Goal: Complete application form: Complete application form

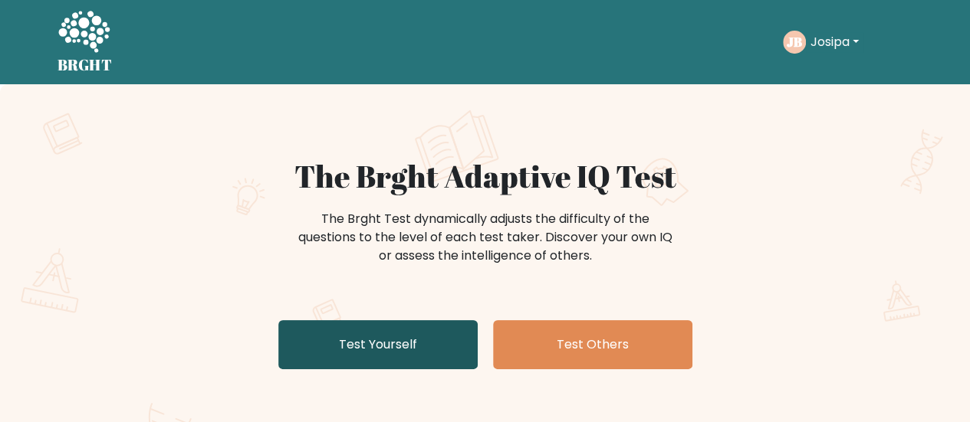
click at [429, 329] on link "Test Yourself" at bounding box center [377, 344] width 199 height 49
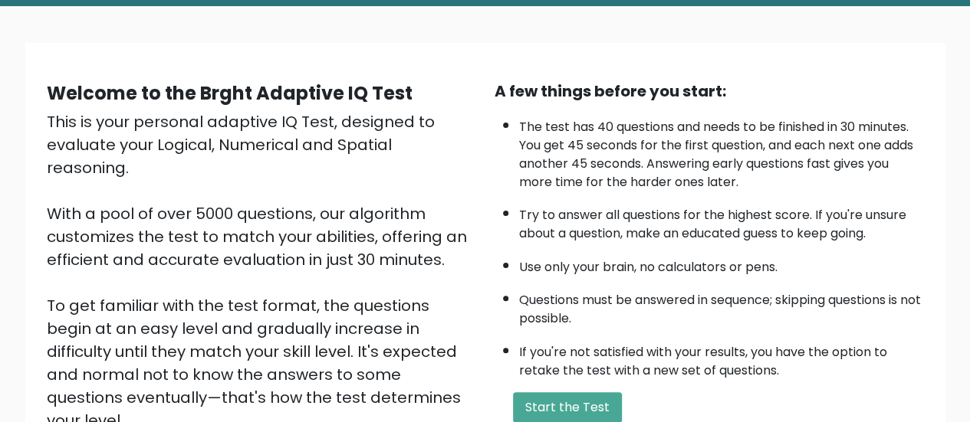
scroll to position [153, 0]
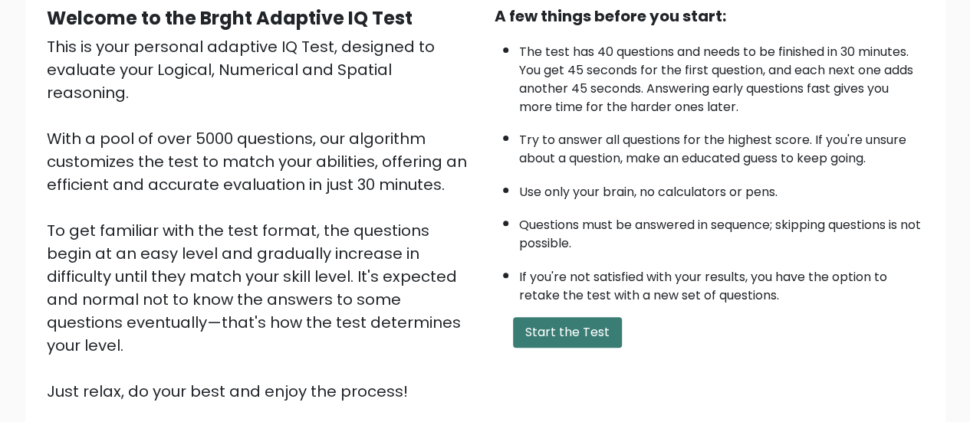
click at [586, 330] on button "Start the Test" at bounding box center [567, 332] width 109 height 31
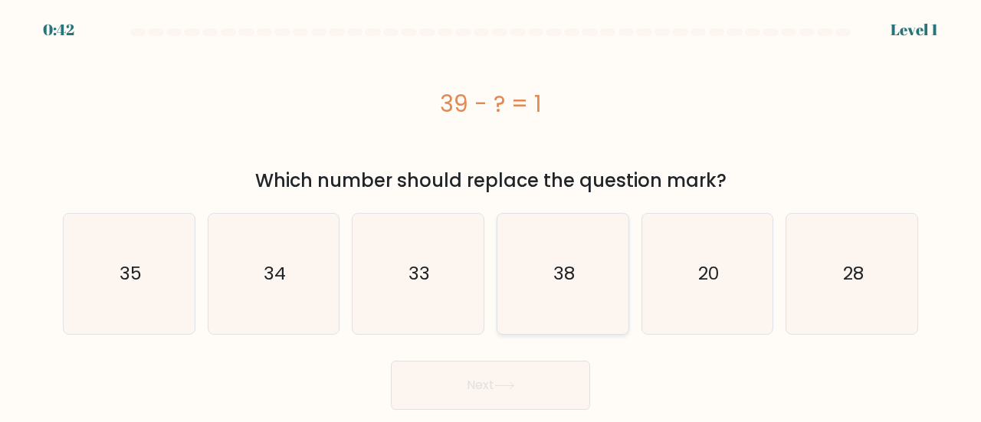
click at [590, 291] on icon "38" at bounding box center [563, 274] width 120 height 120
click at [491, 215] on input "d. 38" at bounding box center [491, 214] width 1 height 4
radio input "true"
click at [520, 396] on button "Next" at bounding box center [490, 385] width 199 height 49
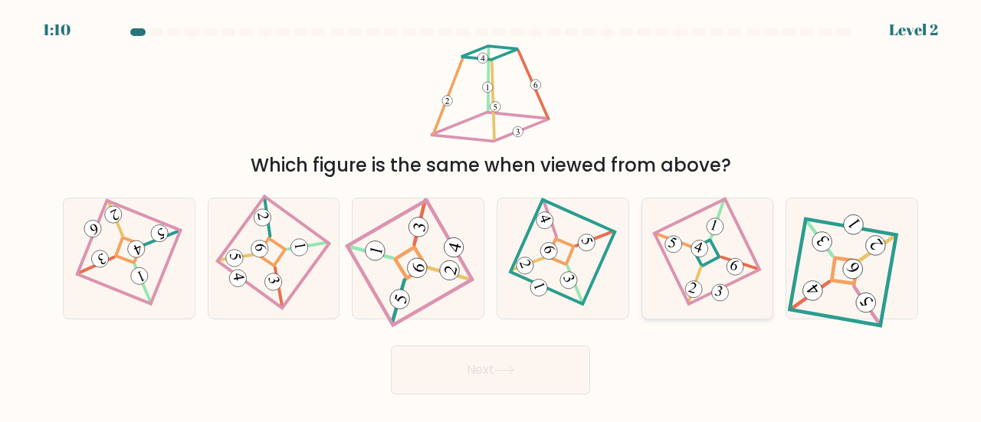
click at [716, 228] on 856 at bounding box center [715, 226] width 21 height 21
click at [491, 215] on input "e." at bounding box center [491, 214] width 1 height 4
radio input "true"
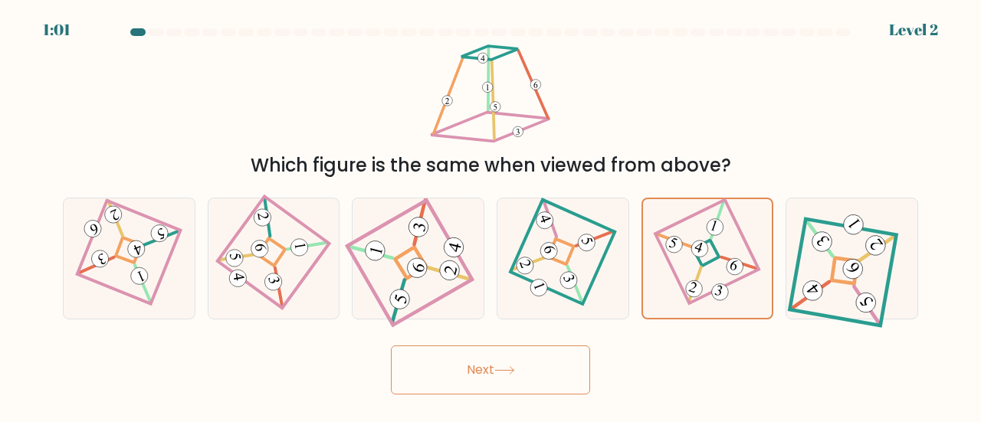
click at [462, 366] on button "Next" at bounding box center [490, 370] width 199 height 49
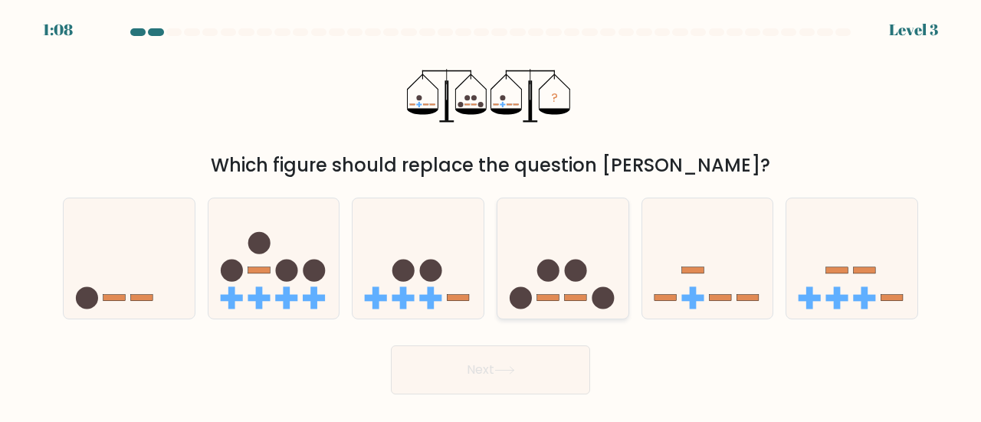
click at [560, 271] on circle at bounding box center [548, 271] width 22 height 22
click at [491, 215] on input "d." at bounding box center [491, 214] width 1 height 4
radio input "true"
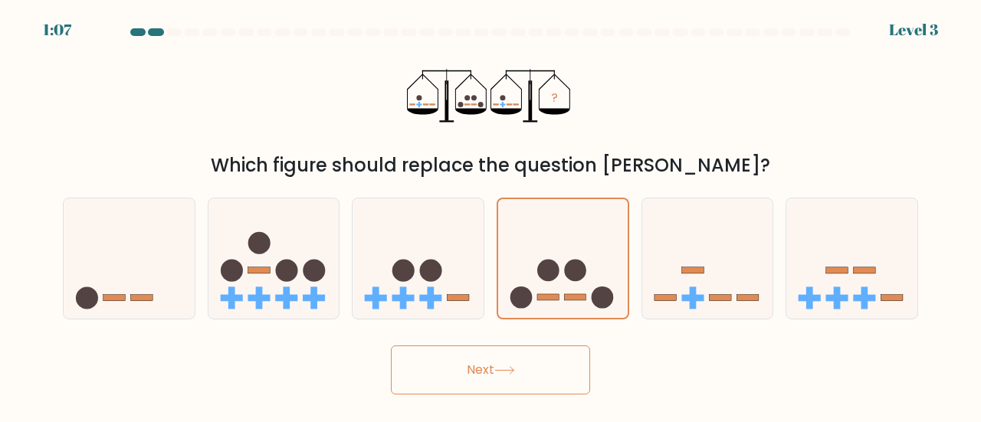
click at [492, 366] on button "Next" at bounding box center [490, 370] width 199 height 49
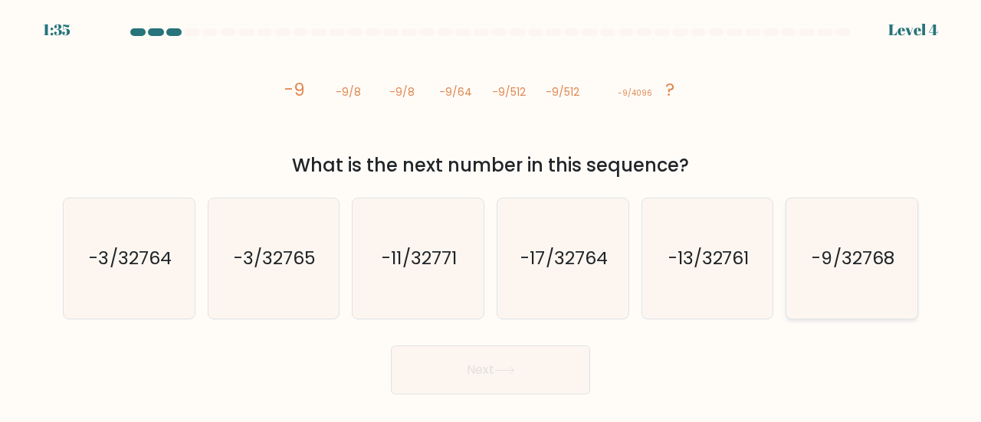
click at [820, 241] on icon "-9/32768" at bounding box center [852, 259] width 120 height 120
click at [491, 215] on input "f. -9/32768" at bounding box center [491, 214] width 1 height 4
radio input "true"
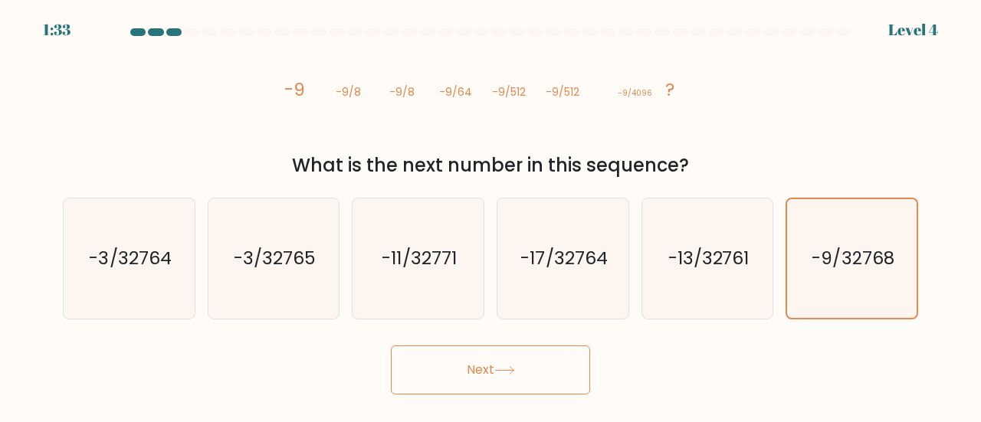
click at [488, 387] on button "Next" at bounding box center [490, 370] width 199 height 49
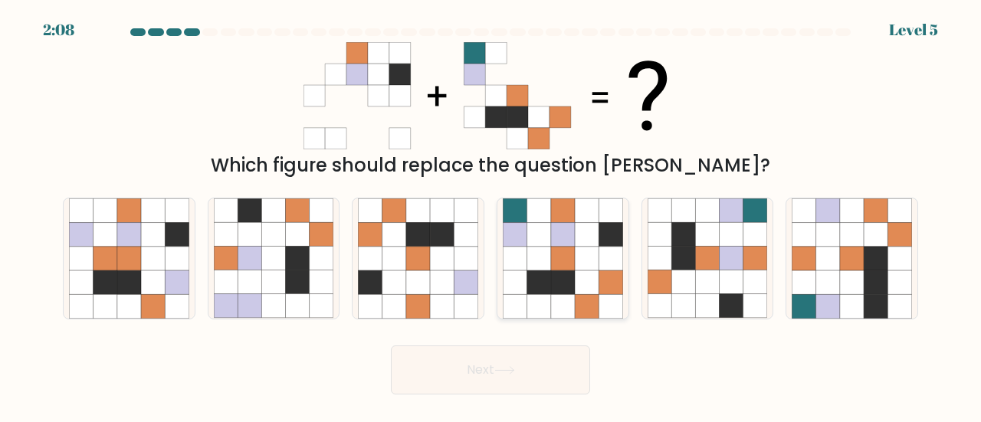
click at [509, 242] on icon at bounding box center [515, 235] width 24 height 24
click at [491, 215] on input "d." at bounding box center [491, 214] width 1 height 4
radio input "true"
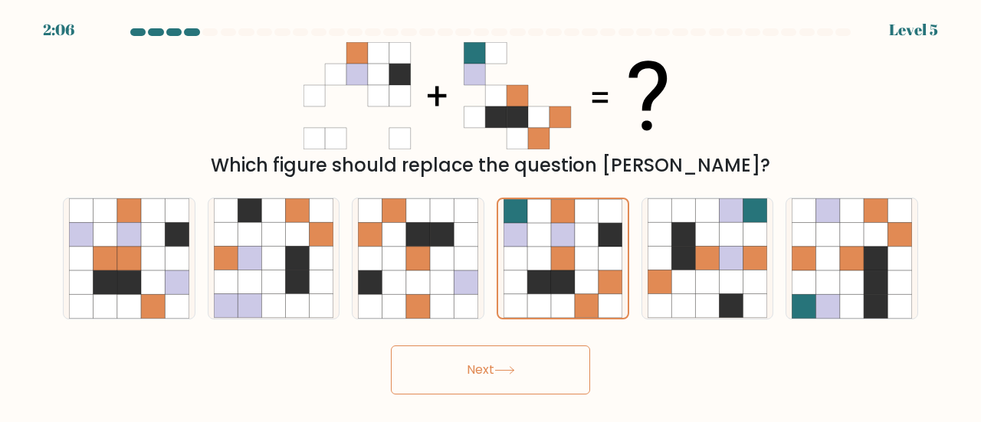
click at [511, 359] on button "Next" at bounding box center [490, 370] width 199 height 49
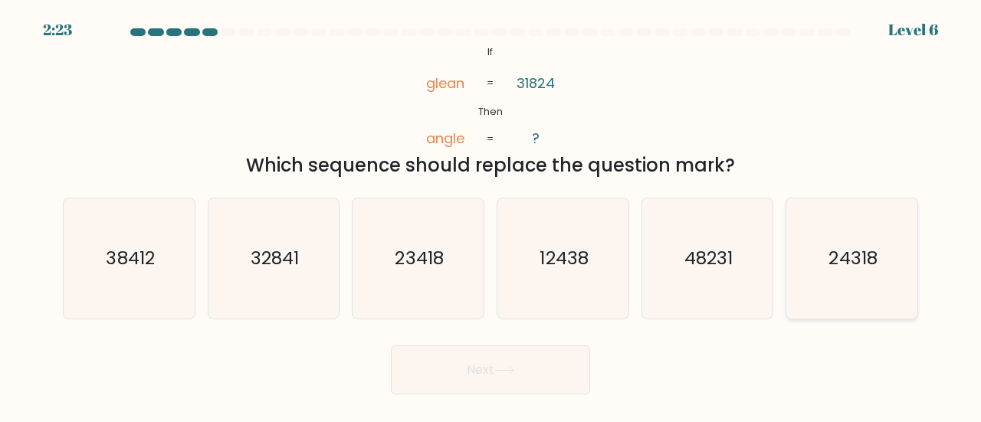
click at [836, 245] on icon "24318" at bounding box center [852, 259] width 120 height 120
click at [491, 215] on input "f. 24318" at bounding box center [491, 214] width 1 height 4
radio input "true"
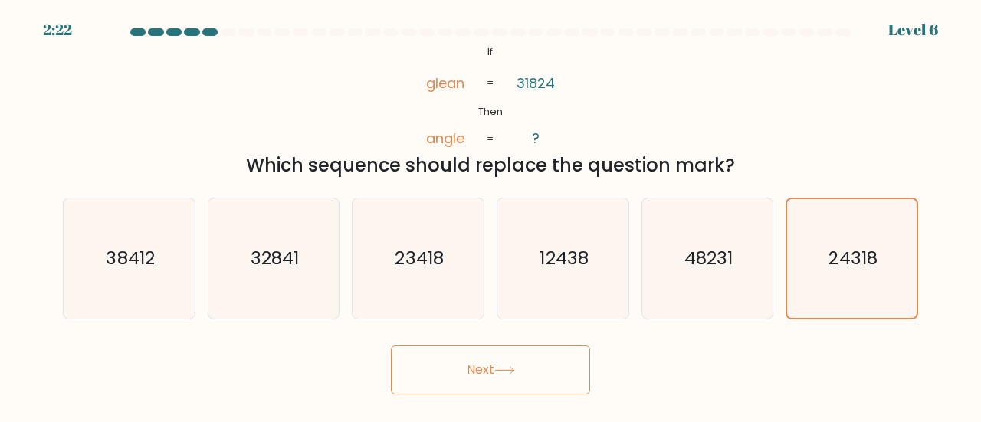
click at [506, 372] on icon at bounding box center [505, 370] width 21 height 8
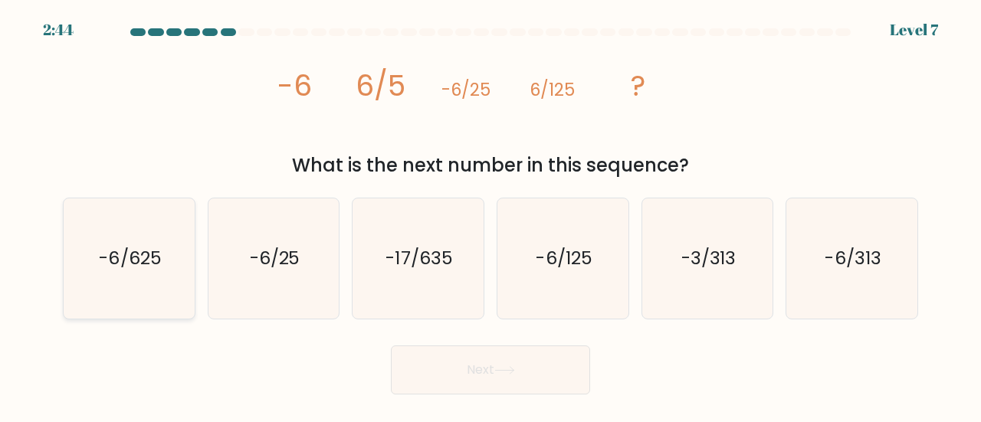
click at [120, 228] on icon "-6/625" at bounding box center [129, 259] width 120 height 120
click at [491, 215] on input "a. -6/625" at bounding box center [491, 214] width 1 height 4
radio input "true"
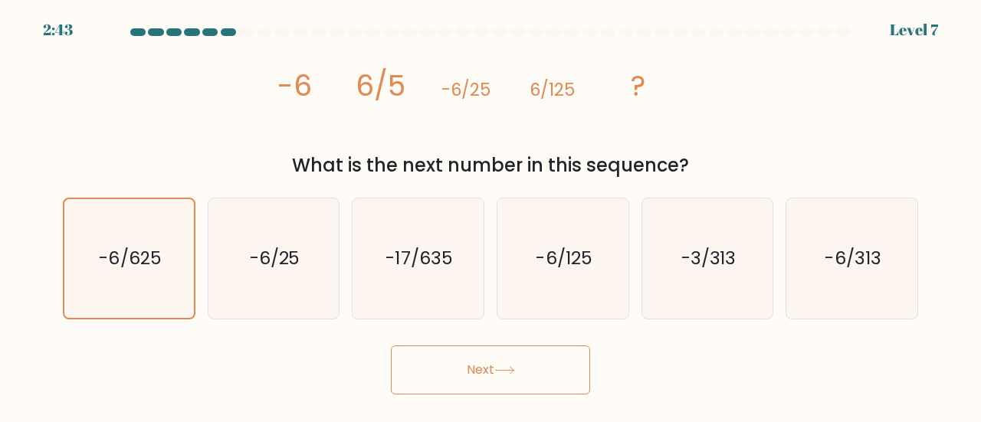
click at [462, 376] on button "Next" at bounding box center [490, 370] width 199 height 49
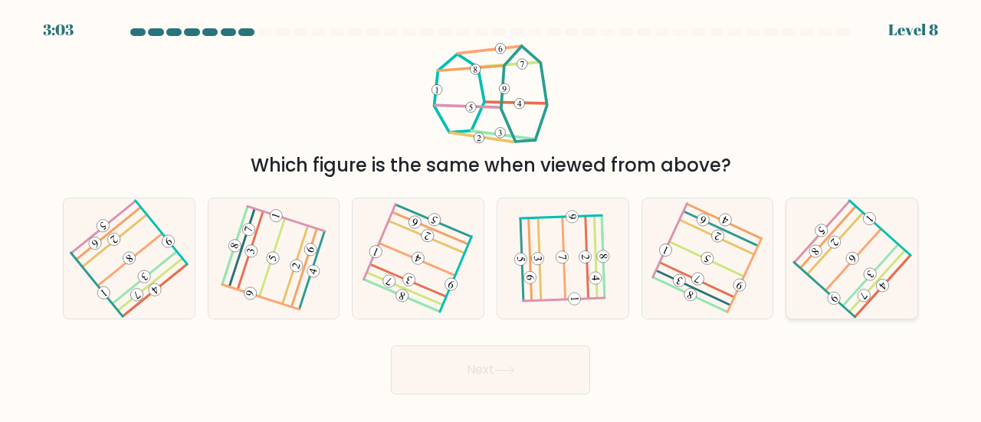
click at [838, 250] on icon at bounding box center [852, 259] width 96 height 96
click at [491, 215] on input "f." at bounding box center [491, 214] width 1 height 4
radio input "true"
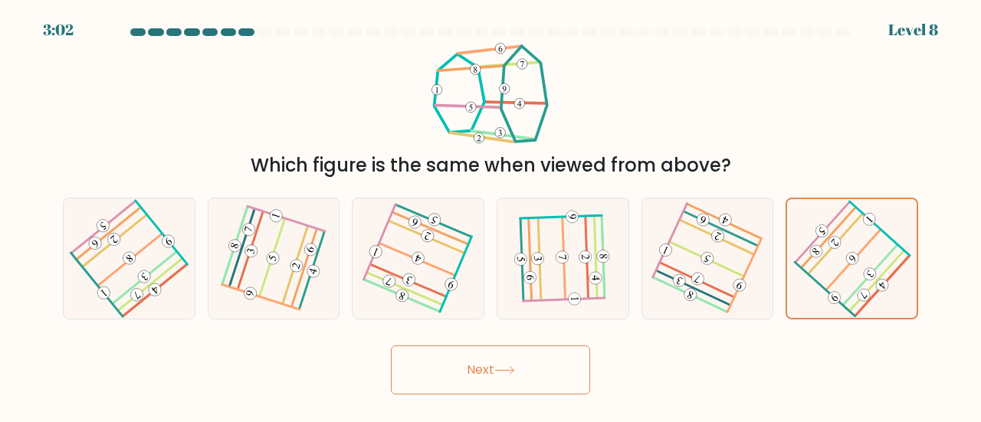
click at [534, 365] on button "Next" at bounding box center [490, 370] width 199 height 49
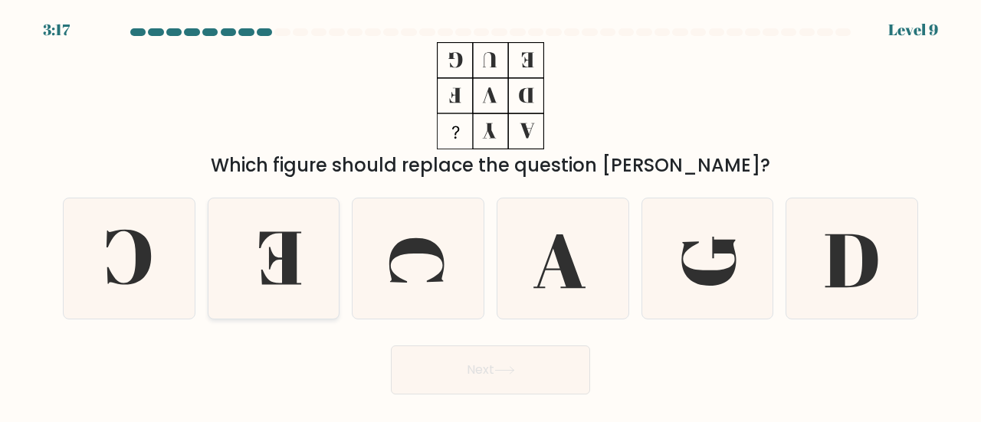
click at [267, 241] on icon at bounding box center [274, 259] width 120 height 120
click at [491, 215] on input "b." at bounding box center [491, 214] width 1 height 4
radio input "true"
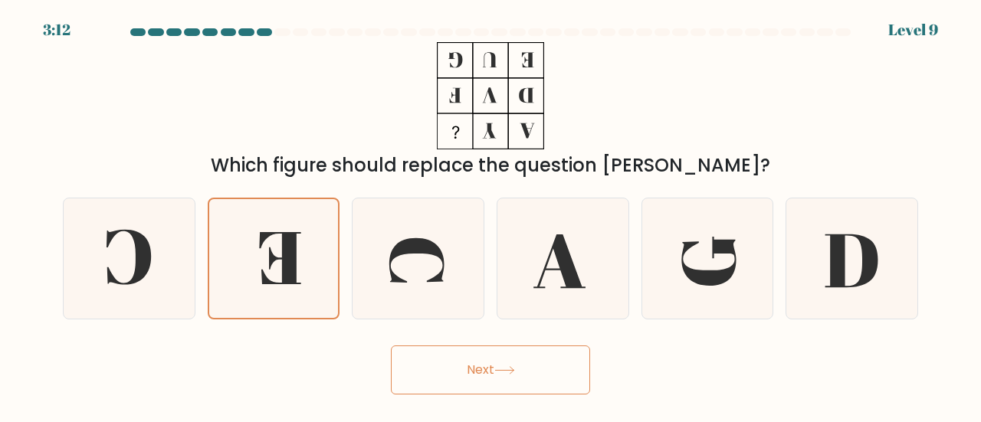
click at [477, 361] on button "Next" at bounding box center [490, 370] width 199 height 49
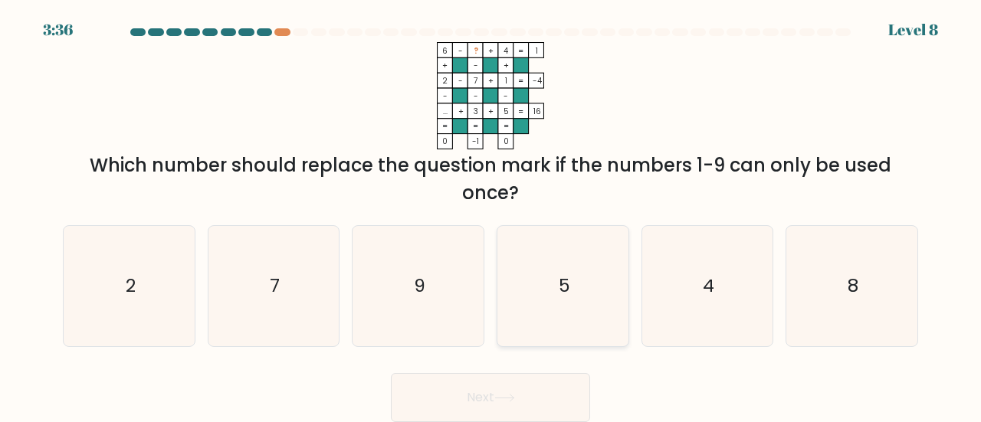
click at [558, 274] on text "5" at bounding box center [564, 285] width 12 height 25
click at [491, 215] on input "d. 5" at bounding box center [491, 214] width 1 height 4
radio input "true"
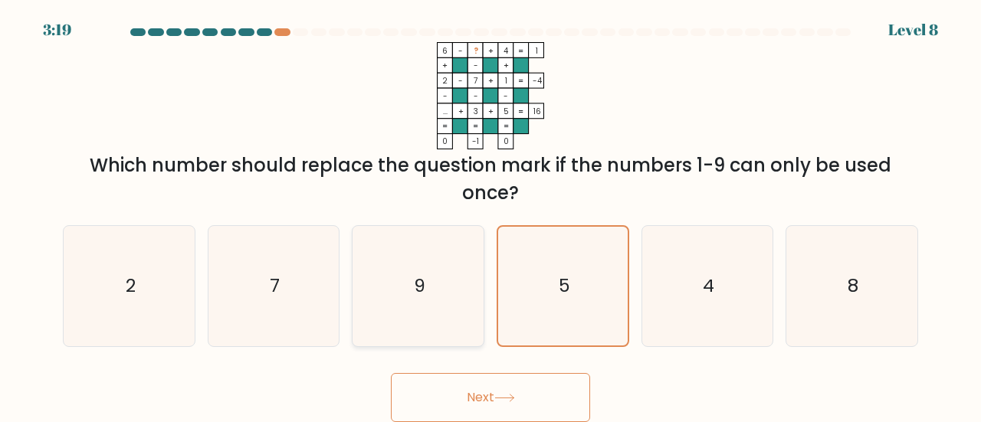
click at [437, 300] on icon "9" at bounding box center [418, 286] width 120 height 120
click at [491, 215] on input "c. 9" at bounding box center [491, 214] width 1 height 4
radio input "true"
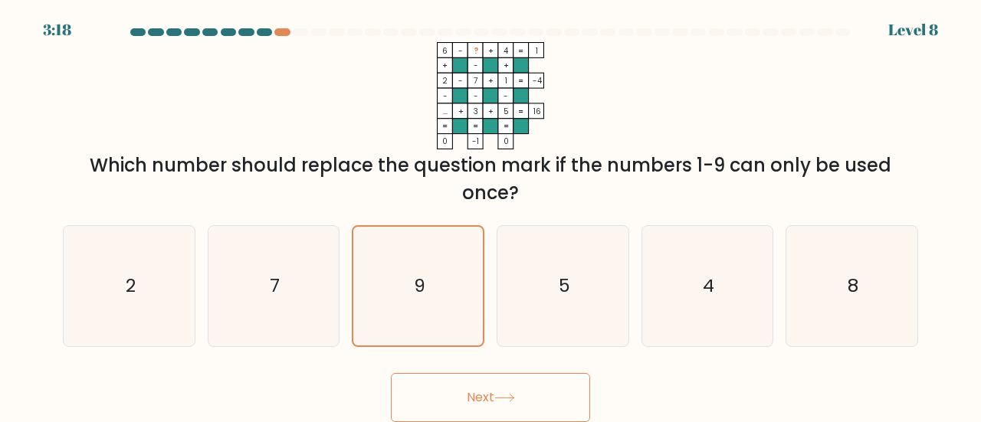
click at [451, 398] on button "Next" at bounding box center [490, 397] width 199 height 49
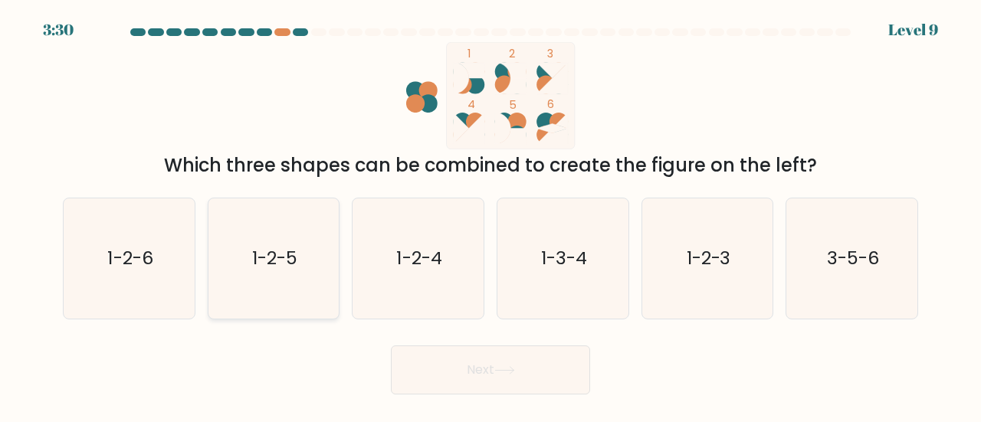
click at [285, 230] on icon "1-2-5" at bounding box center [274, 259] width 120 height 120
click at [491, 215] on input "b. 1-2-5" at bounding box center [491, 214] width 1 height 4
radio input "true"
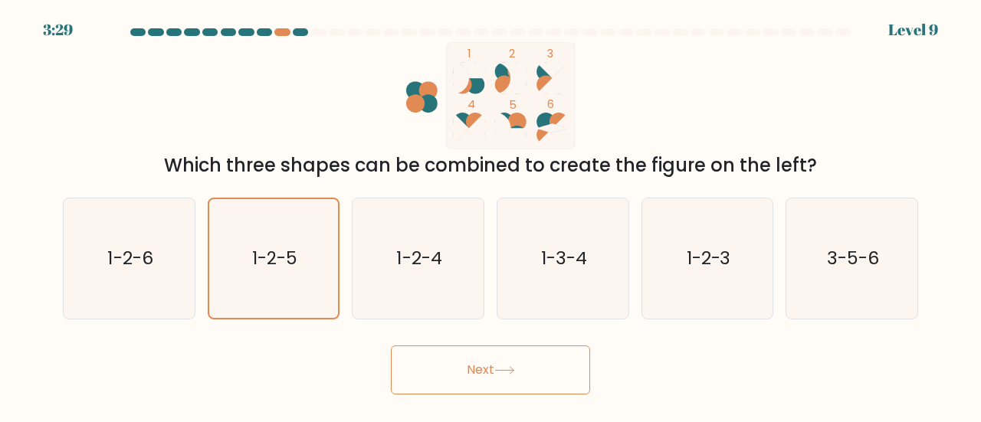
click at [465, 361] on button "Next" at bounding box center [490, 370] width 199 height 49
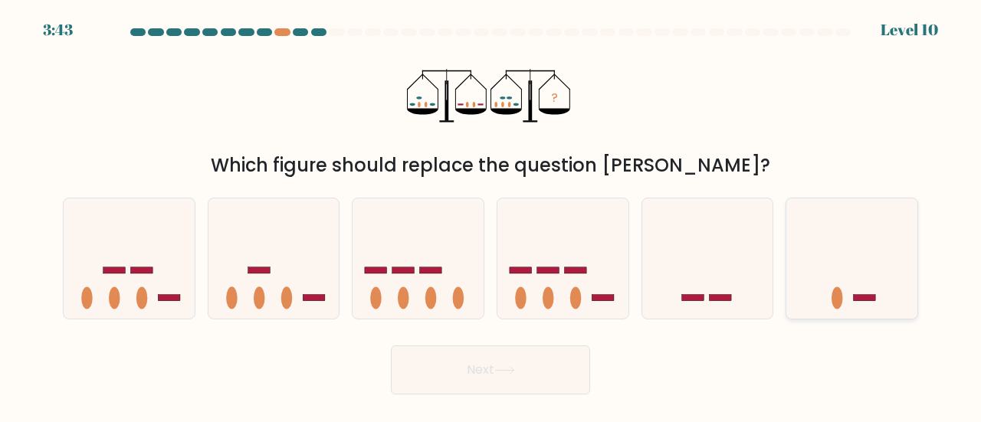
click at [838, 275] on icon at bounding box center [852, 259] width 131 height 108
click at [491, 215] on input "f." at bounding box center [491, 214] width 1 height 4
radio input "true"
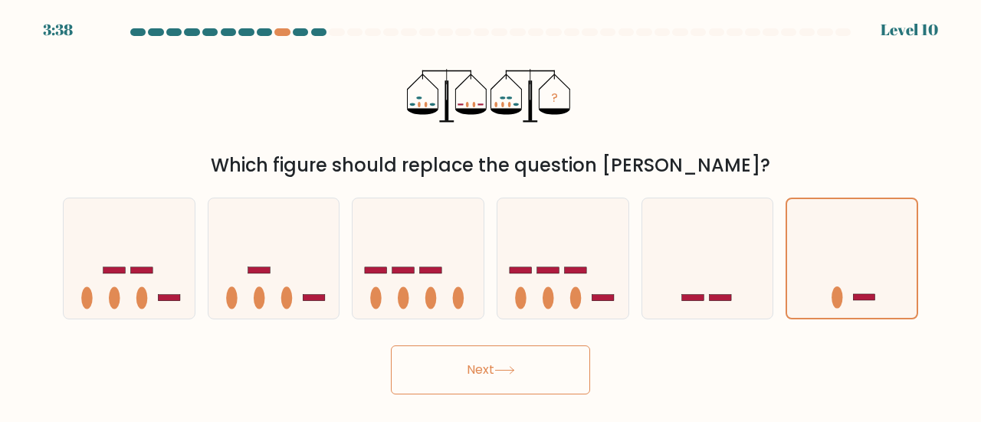
click at [551, 363] on button "Next" at bounding box center [490, 370] width 199 height 49
click at [462, 366] on button "Next" at bounding box center [490, 370] width 199 height 49
click at [854, 265] on icon at bounding box center [852, 258] width 130 height 107
click at [491, 215] on input "f." at bounding box center [491, 214] width 1 height 4
click at [480, 363] on button "Next" at bounding box center [490, 370] width 199 height 49
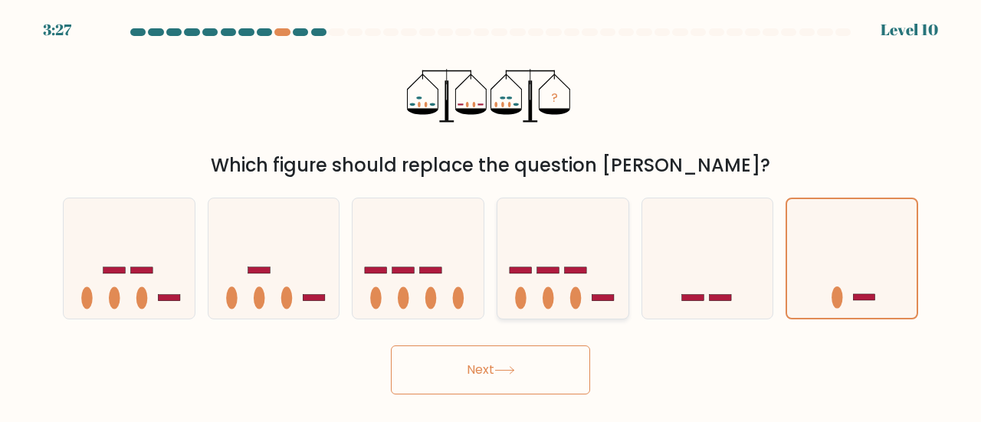
click at [588, 266] on icon at bounding box center [563, 259] width 131 height 108
click at [491, 215] on input "d." at bounding box center [491, 214] width 1 height 4
radio input "true"
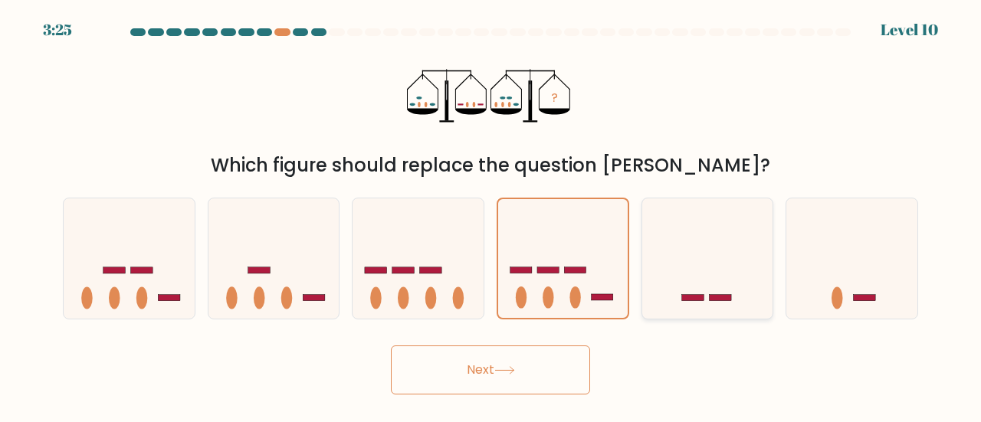
click at [692, 304] on icon at bounding box center [707, 259] width 131 height 108
click at [491, 215] on input "e." at bounding box center [491, 214] width 1 height 4
radio input "true"
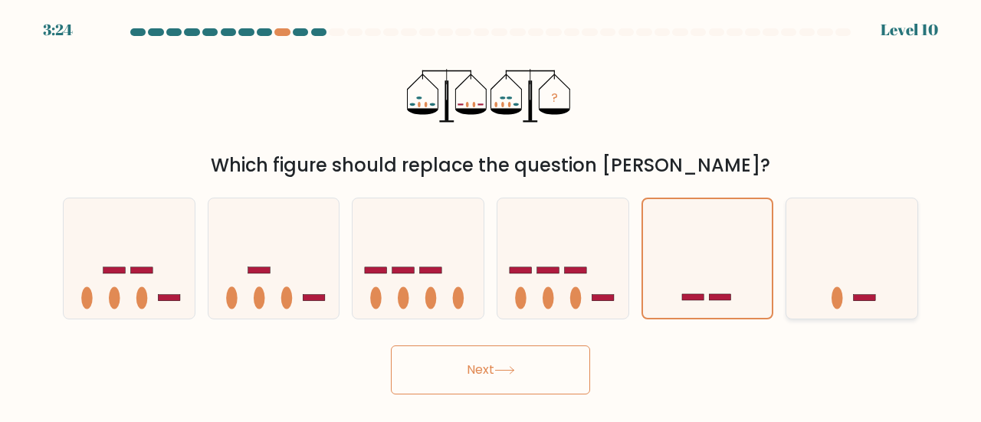
click at [892, 255] on icon at bounding box center [852, 259] width 131 height 108
click at [491, 215] on input "f." at bounding box center [491, 214] width 1 height 4
radio input "true"
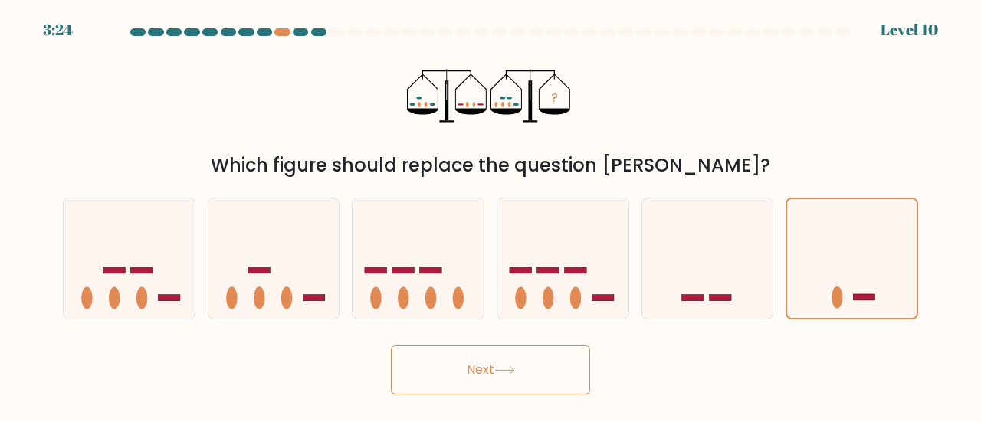
click at [498, 364] on button "Next" at bounding box center [490, 370] width 199 height 49
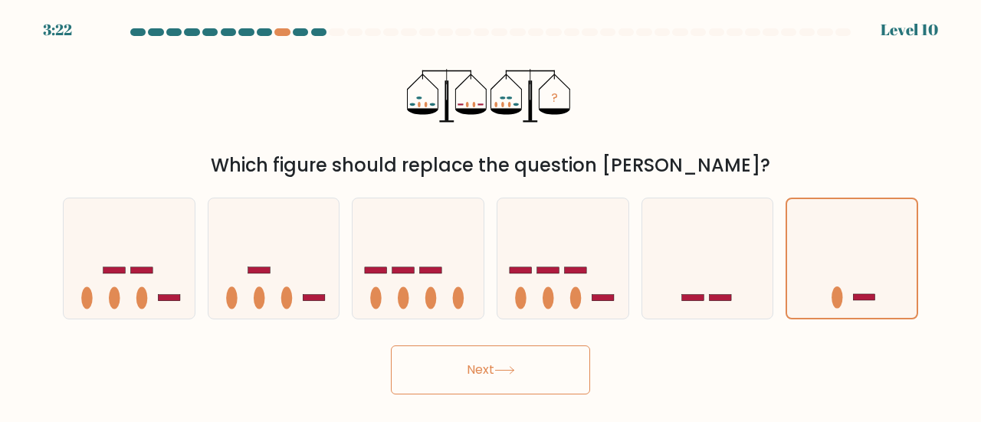
click at [498, 364] on button "Next" at bounding box center [490, 370] width 199 height 49
click at [458, 367] on button "Next" at bounding box center [490, 370] width 199 height 49
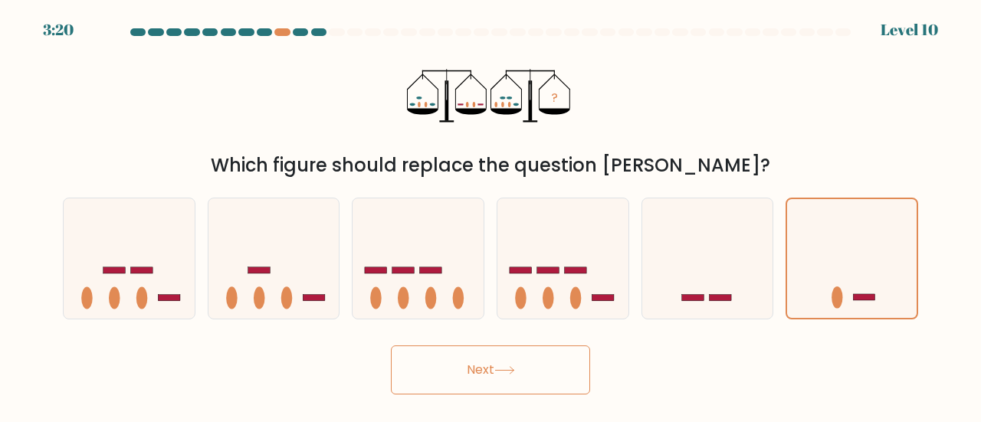
click at [458, 367] on button "Next" at bounding box center [490, 370] width 199 height 49
click at [385, 283] on icon at bounding box center [418, 259] width 131 height 108
click at [491, 215] on input "c." at bounding box center [491, 214] width 1 height 4
radio input "true"
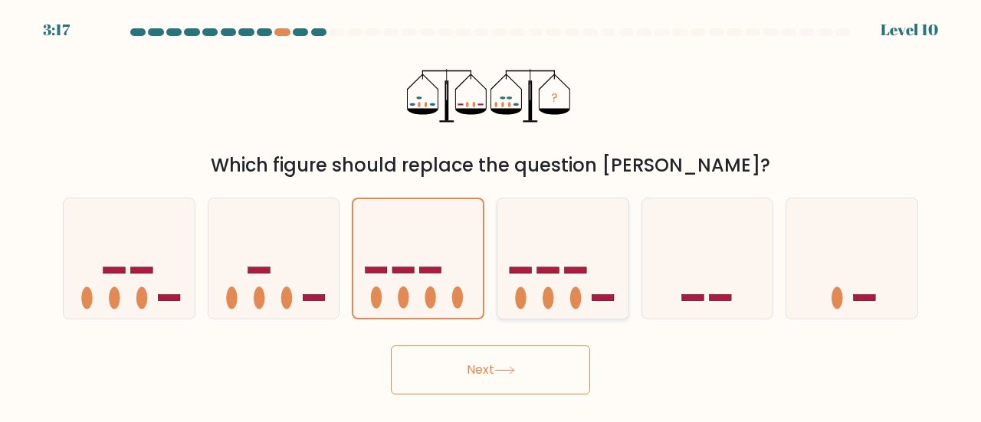
click at [563, 254] on icon at bounding box center [563, 259] width 131 height 108
click at [491, 215] on input "d." at bounding box center [491, 214] width 1 height 4
radio input "true"
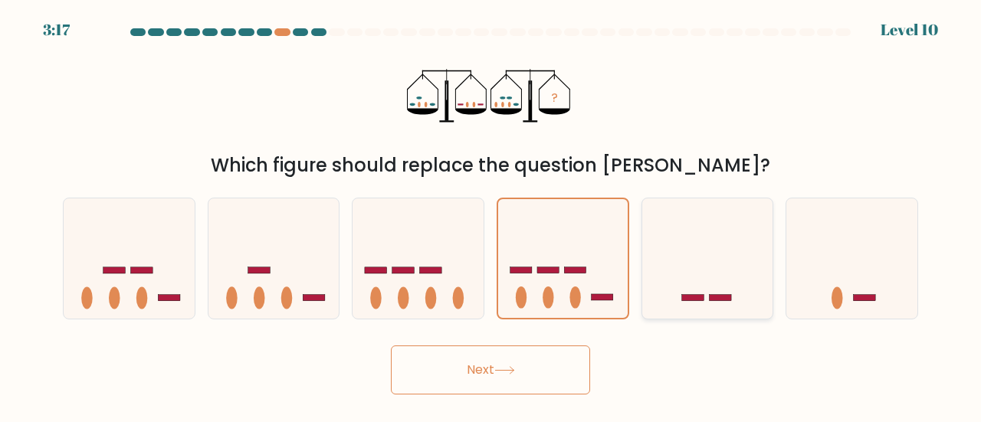
click at [695, 263] on icon at bounding box center [707, 259] width 131 height 108
click at [491, 215] on input "e." at bounding box center [491, 214] width 1 height 4
radio input "true"
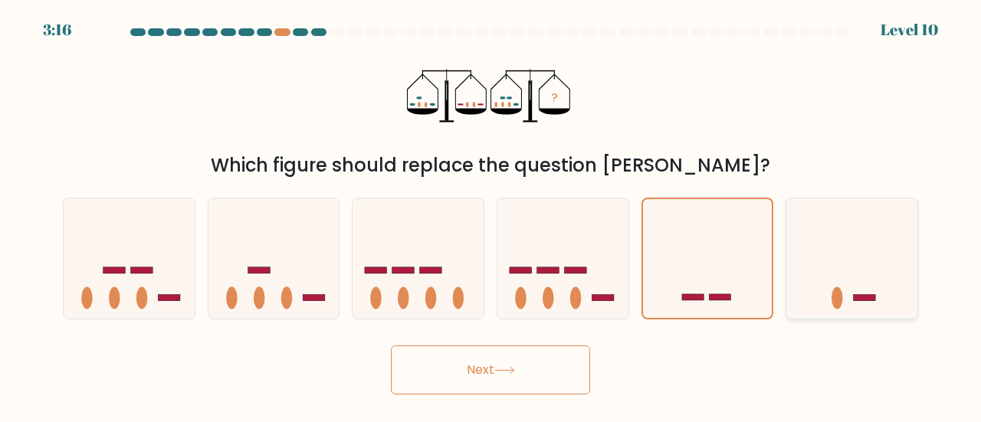
click at [820, 277] on icon at bounding box center [852, 259] width 131 height 108
click at [491, 215] on input "f." at bounding box center [491, 214] width 1 height 4
radio input "true"
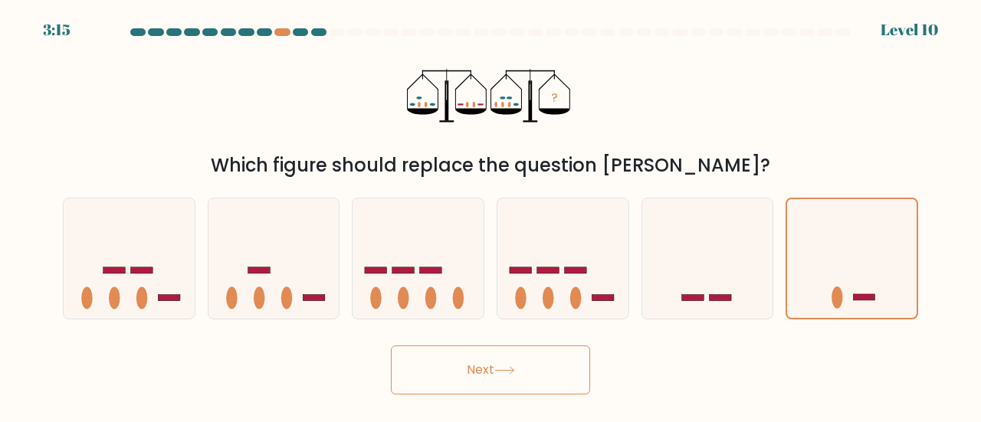
click at [492, 365] on button "Next" at bounding box center [490, 370] width 199 height 49
click at [529, 346] on button "Next" at bounding box center [490, 370] width 199 height 49
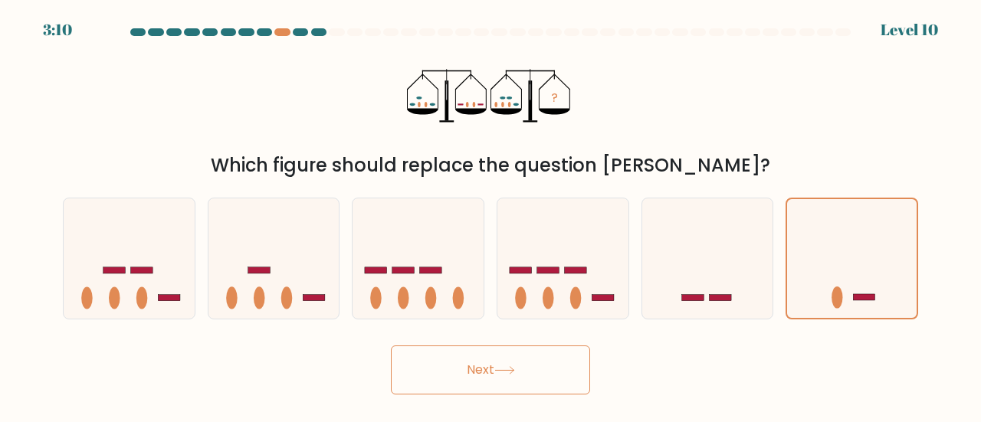
click at [525, 360] on button "Next" at bounding box center [490, 370] width 199 height 49
click at [360, 205] on icon at bounding box center [418, 259] width 131 height 108
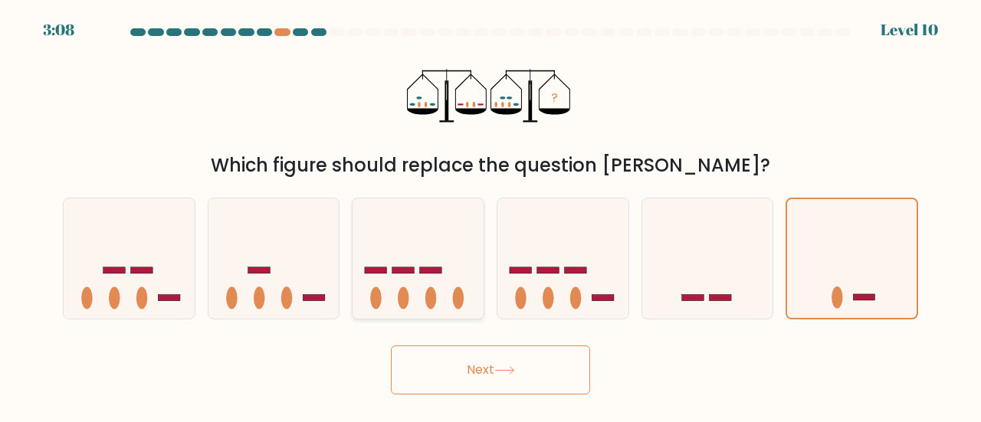
click at [491, 212] on input "c." at bounding box center [491, 214] width 1 height 4
radio input "true"
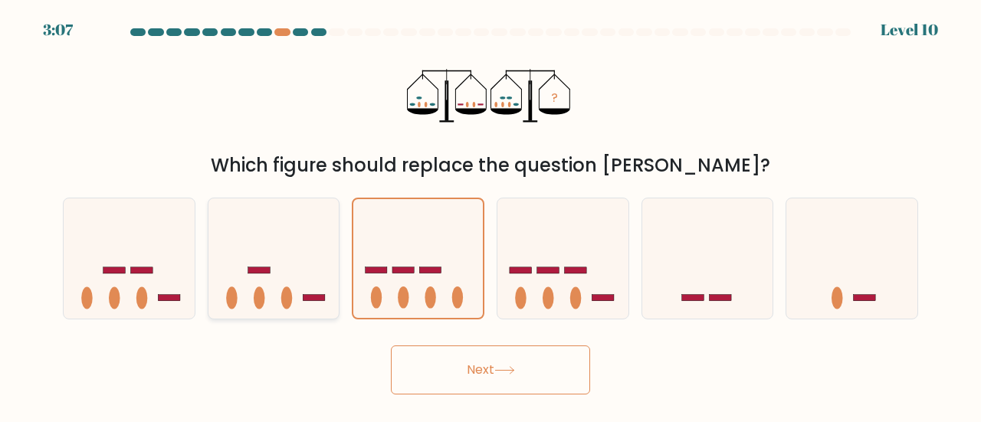
click at [210, 243] on icon at bounding box center [274, 259] width 131 height 108
click at [491, 215] on input "b." at bounding box center [491, 214] width 1 height 4
radio input "true"
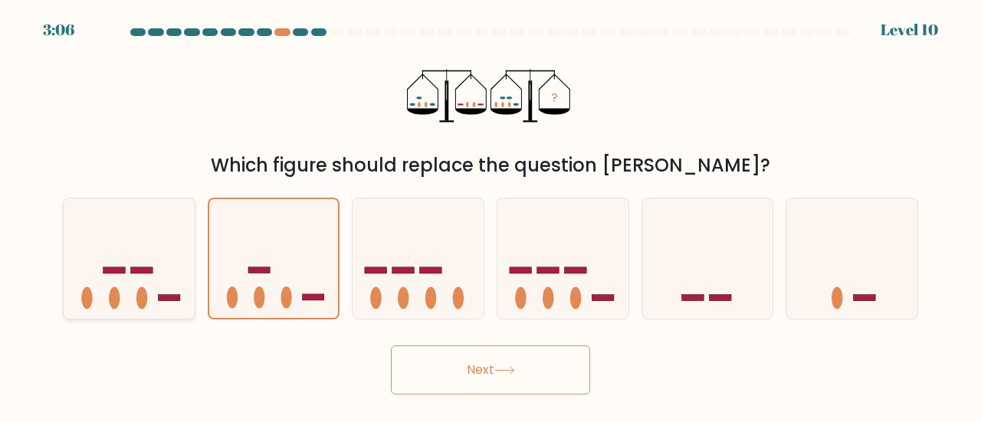
click at [142, 264] on icon at bounding box center [129, 259] width 131 height 108
click at [491, 215] on input "a." at bounding box center [491, 214] width 1 height 4
radio input "true"
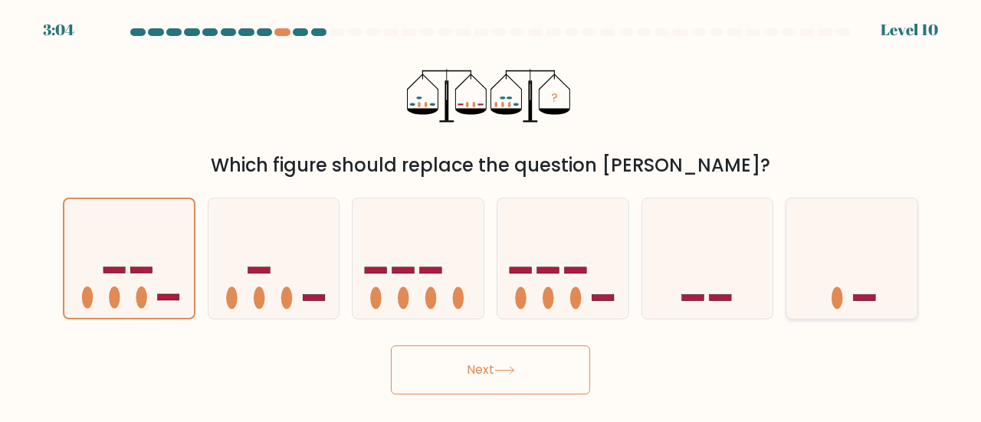
click at [821, 267] on icon at bounding box center [852, 259] width 131 height 108
click at [491, 215] on input "f." at bounding box center [491, 214] width 1 height 4
radio input "true"
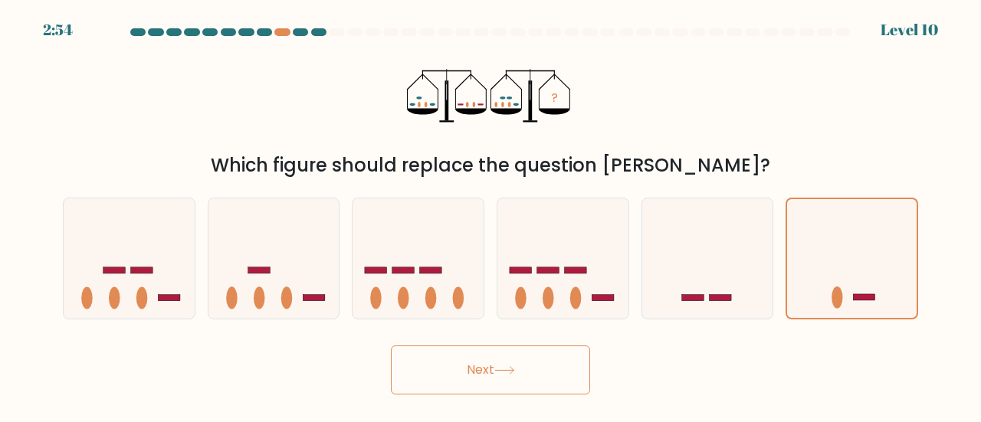
click at [489, 378] on button "Next" at bounding box center [490, 370] width 199 height 49
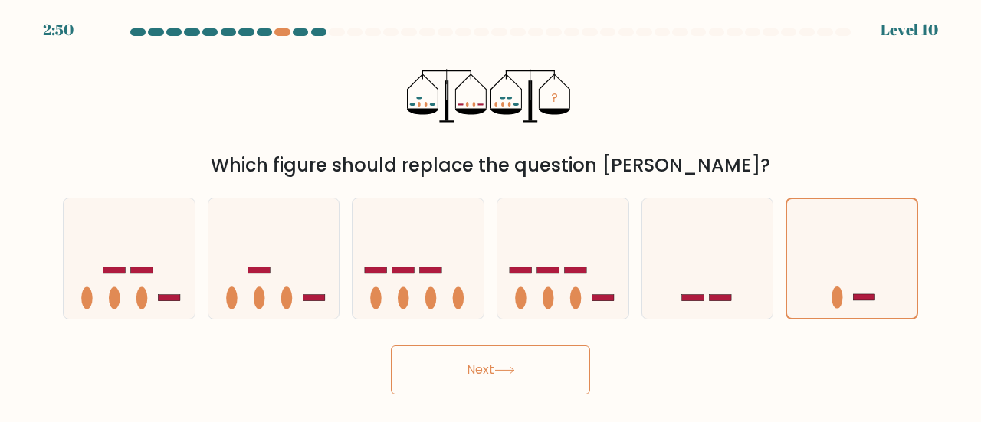
click at [702, 94] on div "? Which figure should replace the question mark?" at bounding box center [491, 110] width 874 height 137
click at [685, 321] on form at bounding box center [490, 211] width 981 height 366
click at [698, 299] on rect at bounding box center [693, 298] width 22 height 6
click at [491, 215] on input "e." at bounding box center [491, 214] width 1 height 4
radio input "true"
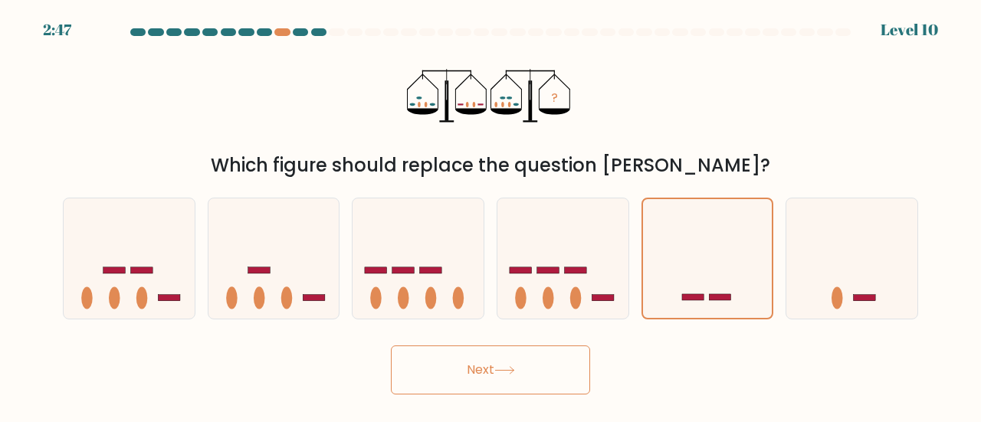
click at [525, 360] on button "Next" at bounding box center [490, 370] width 199 height 49
click at [880, 276] on icon at bounding box center [852, 259] width 131 height 108
click at [491, 215] on input "f." at bounding box center [491, 214] width 1 height 4
radio input "true"
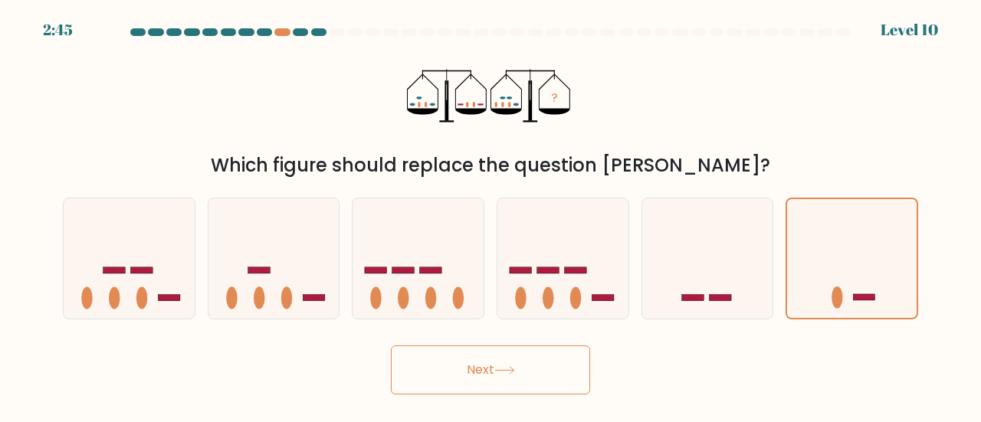
click at [526, 357] on button "Next" at bounding box center [490, 370] width 199 height 49
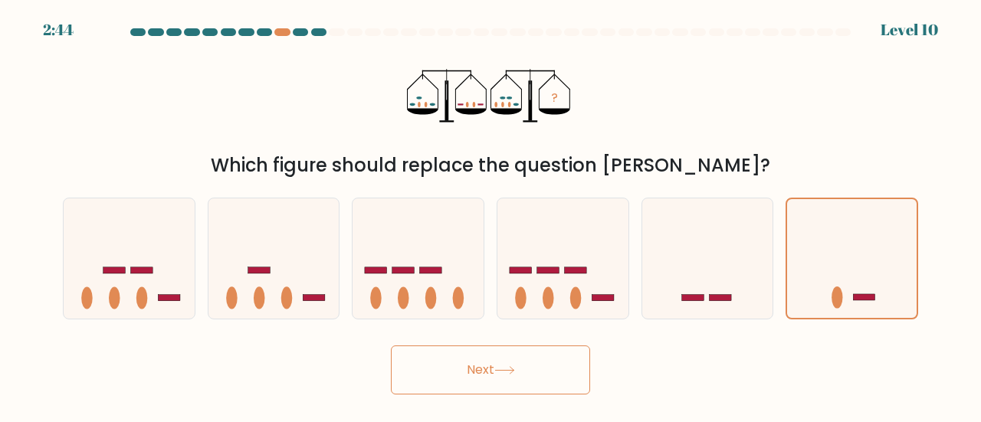
click at [526, 357] on button "Next" at bounding box center [490, 370] width 199 height 49
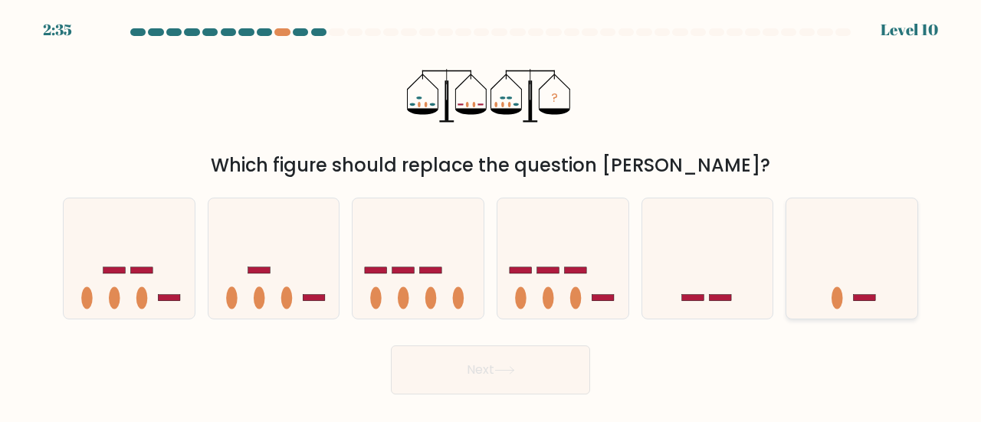
click at [846, 261] on icon at bounding box center [852, 259] width 131 height 108
click at [491, 215] on input "f." at bounding box center [491, 214] width 1 height 4
radio input "true"
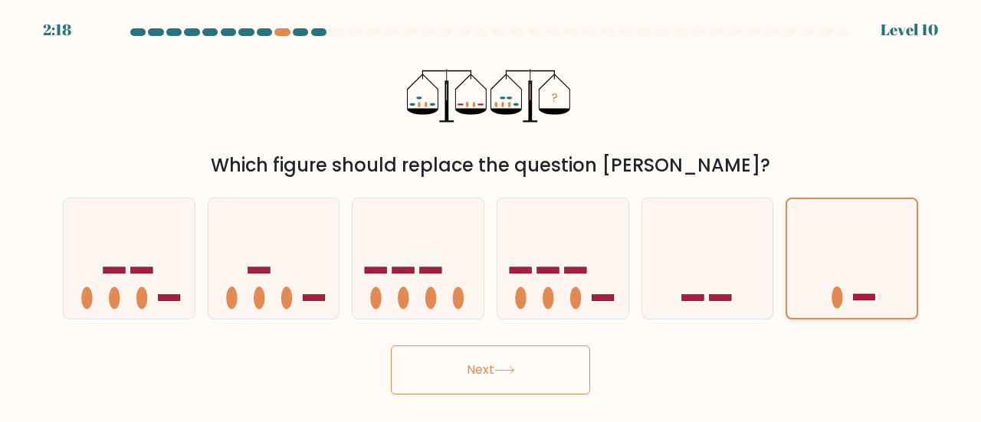
click at [839, 281] on icon at bounding box center [852, 258] width 130 height 107
click at [491, 215] on input "f." at bounding box center [491, 214] width 1 height 4
click at [285, 297] on ellipse at bounding box center [287, 299] width 12 height 22
click at [491, 215] on input "b." at bounding box center [491, 214] width 1 height 4
radio input "true"
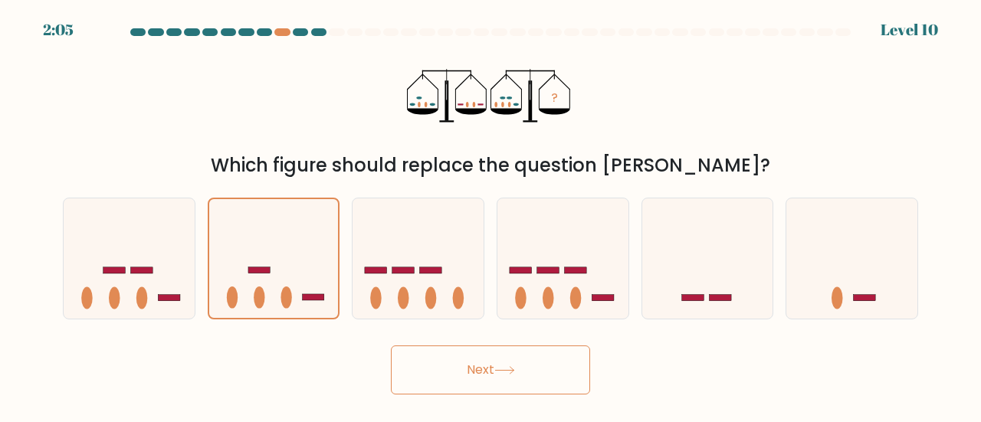
click at [481, 364] on button "Next" at bounding box center [490, 370] width 199 height 49
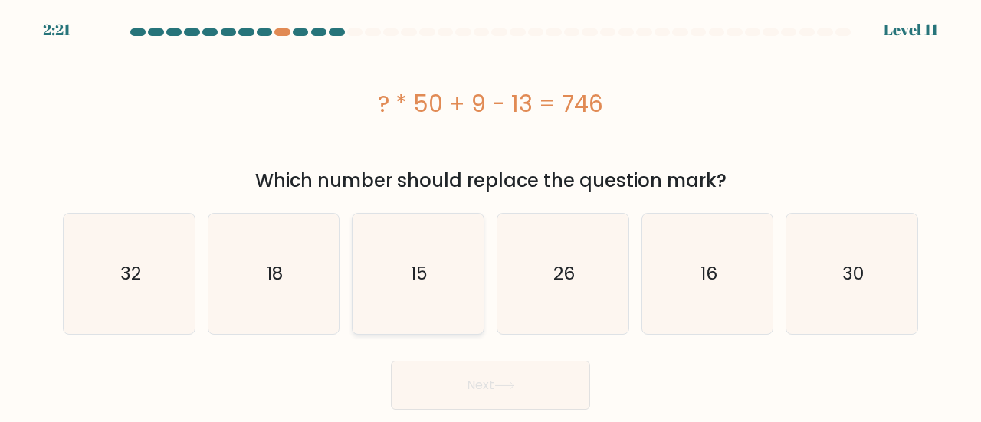
click at [435, 268] on icon "15" at bounding box center [418, 274] width 120 height 120
click at [491, 215] on input "c. 15" at bounding box center [491, 214] width 1 height 4
radio input "true"
click at [449, 379] on button "Next" at bounding box center [490, 385] width 199 height 49
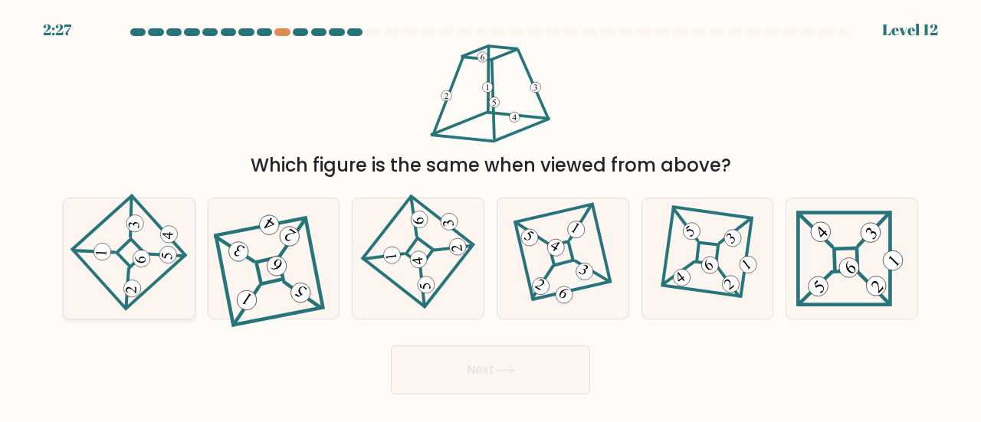
click at [167, 265] on icon at bounding box center [129, 259] width 84 height 96
click at [491, 215] on input "a." at bounding box center [491, 214] width 1 height 4
radio input "true"
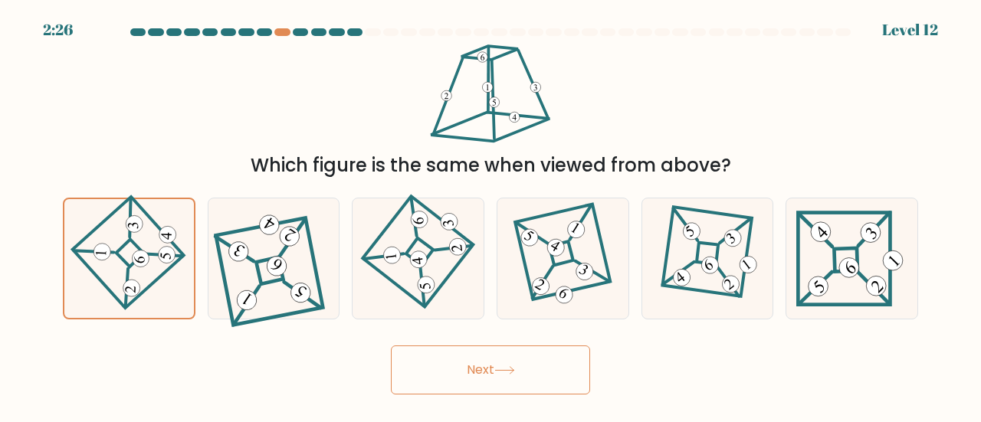
click at [448, 373] on button "Next" at bounding box center [490, 370] width 199 height 49
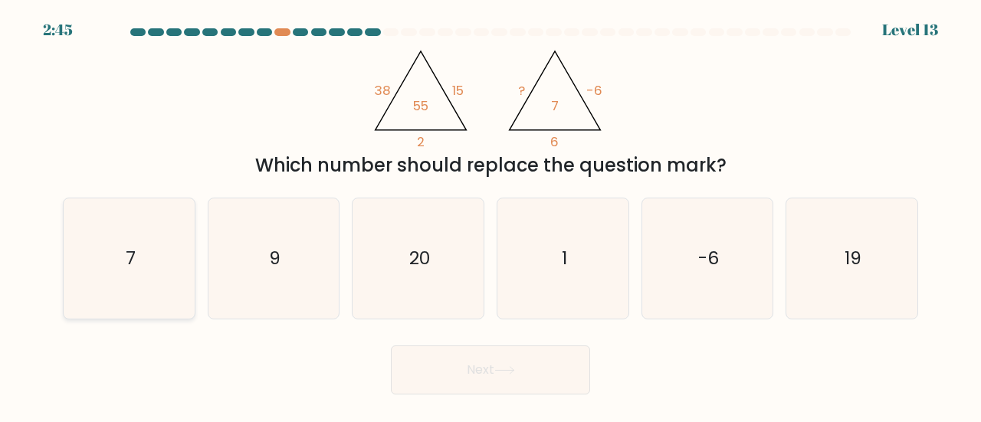
click at [113, 246] on icon "7" at bounding box center [129, 259] width 120 height 120
click at [491, 215] on input "a. 7" at bounding box center [491, 214] width 1 height 4
radio input "true"
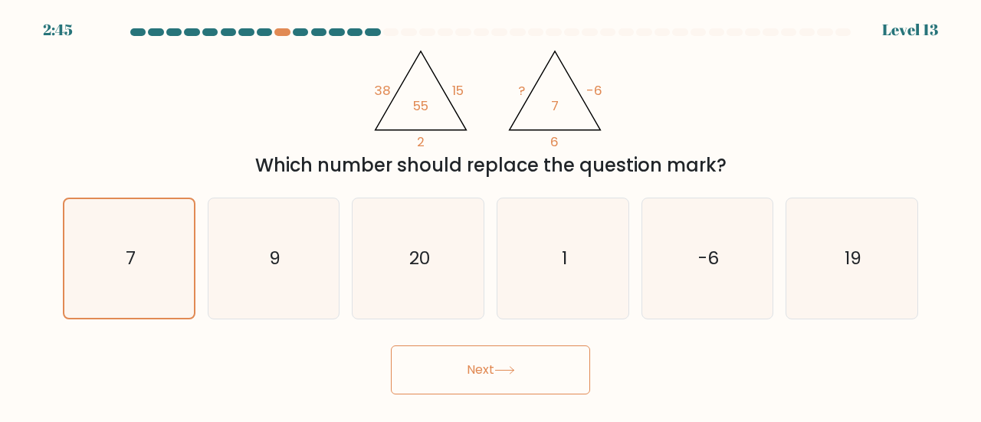
click at [429, 353] on button "Next" at bounding box center [490, 370] width 199 height 49
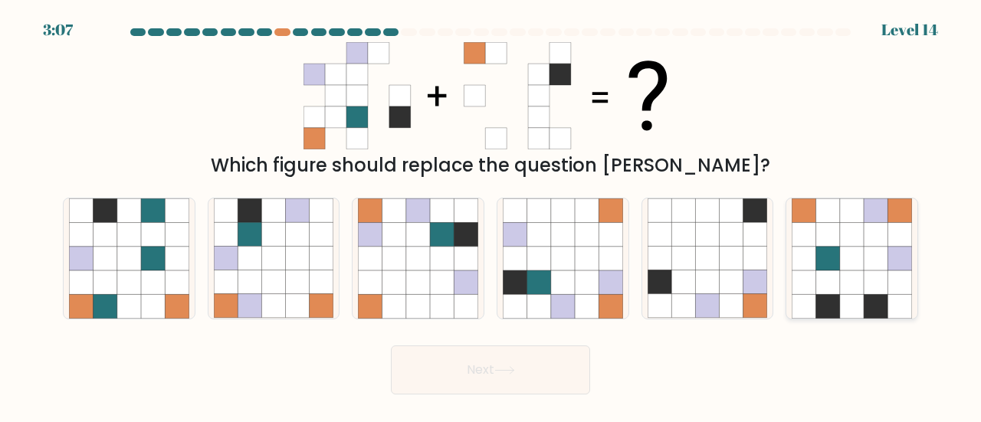
click at [846, 253] on icon at bounding box center [852, 259] width 24 height 24
click at [491, 215] on input "f." at bounding box center [491, 214] width 1 height 4
radio input "true"
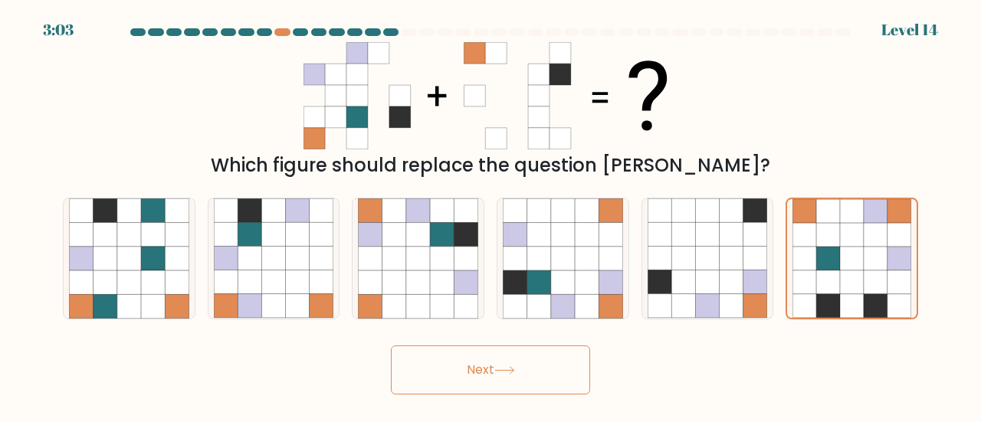
click at [483, 369] on button "Next" at bounding box center [490, 370] width 199 height 49
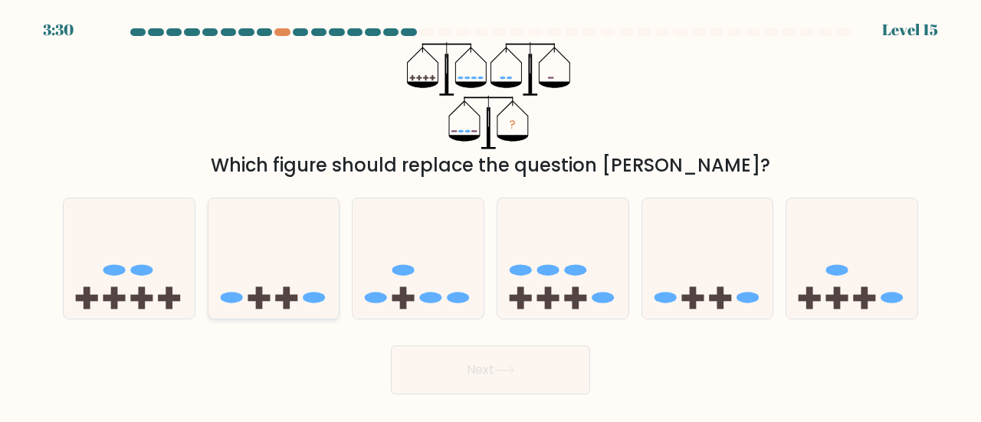
click at [276, 255] on icon at bounding box center [274, 259] width 131 height 108
click at [491, 215] on input "b." at bounding box center [491, 214] width 1 height 4
radio input "true"
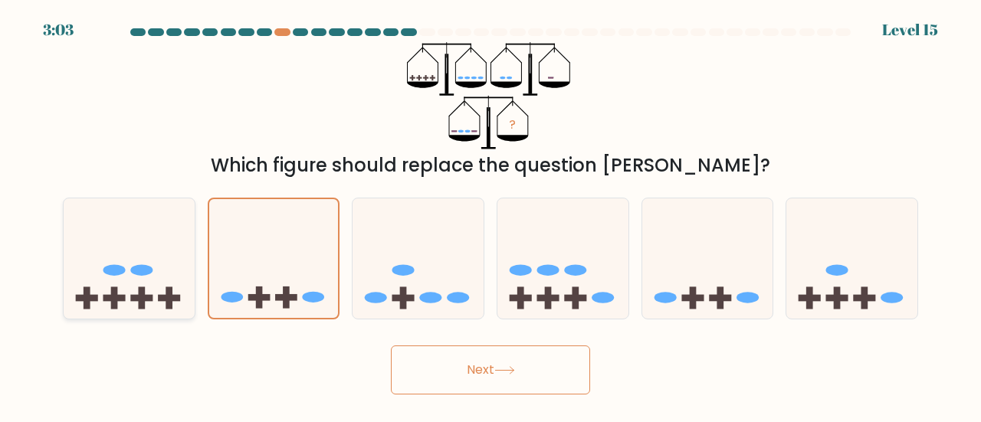
click at [133, 243] on icon at bounding box center [129, 259] width 131 height 108
click at [491, 215] on input "a." at bounding box center [491, 214] width 1 height 4
radio input "true"
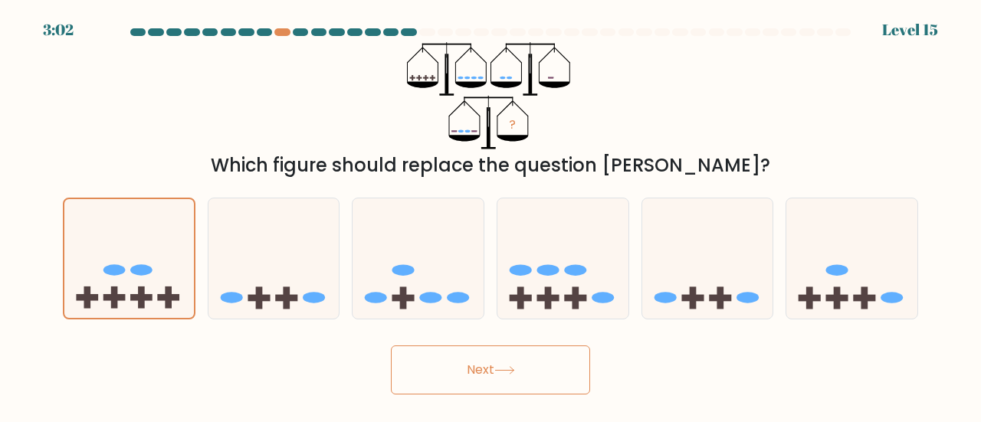
click at [465, 388] on button "Next" at bounding box center [490, 370] width 199 height 49
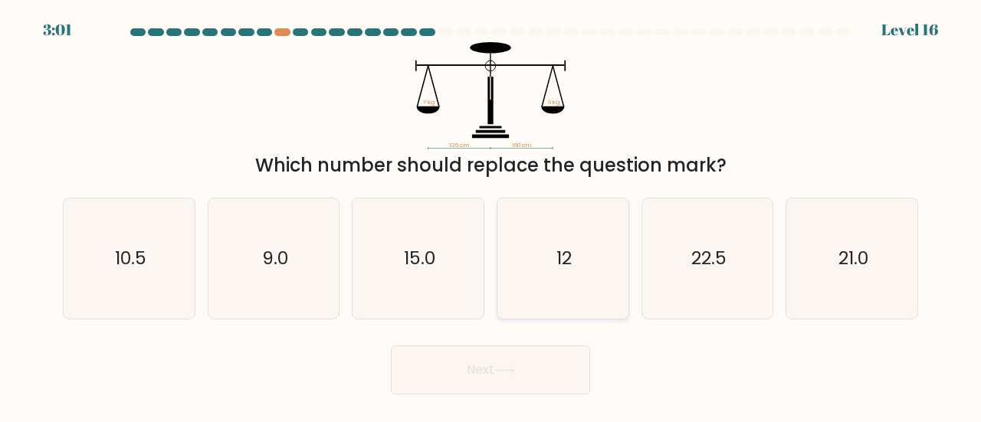
click at [560, 238] on icon "12" at bounding box center [563, 259] width 120 height 120
click at [491, 215] on input "d. 12" at bounding box center [491, 214] width 1 height 4
radio input "true"
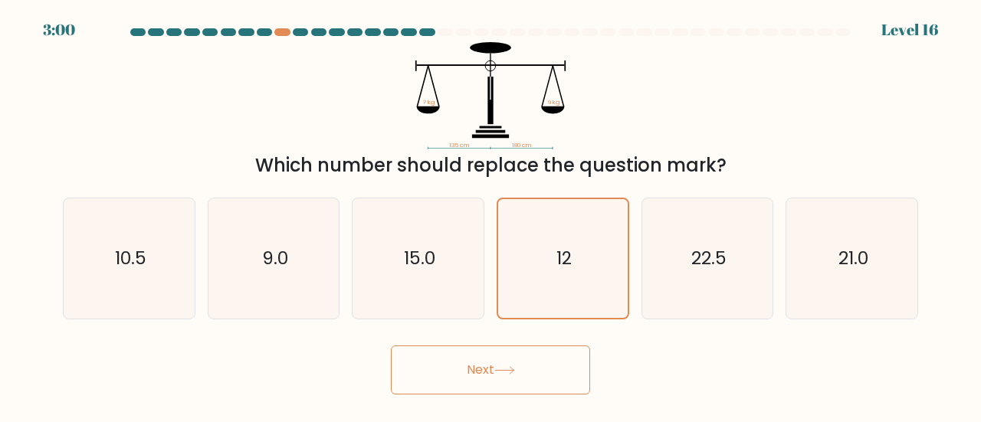
click at [511, 393] on button "Next" at bounding box center [490, 370] width 199 height 49
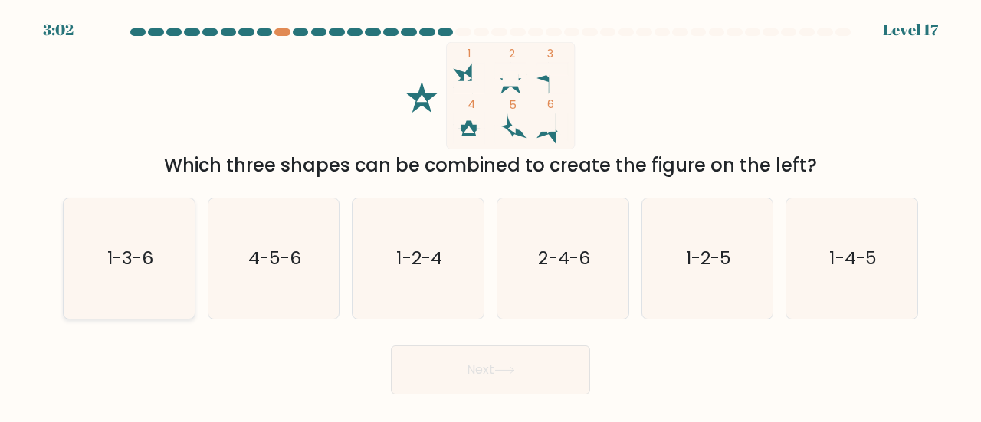
click at [187, 225] on icon "1-3-6" at bounding box center [129, 259] width 120 height 120
click at [491, 215] on input "a. 1-3-6" at bounding box center [491, 214] width 1 height 4
radio input "true"
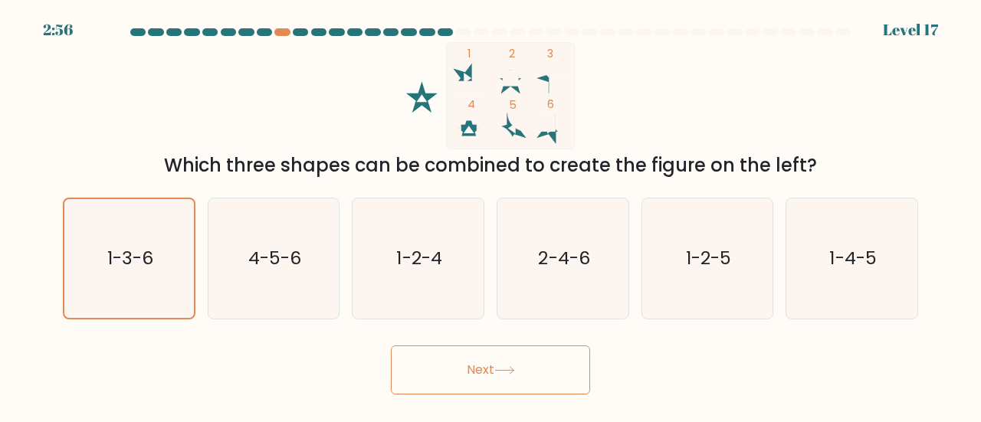
click at [511, 380] on button "Next" at bounding box center [490, 370] width 199 height 49
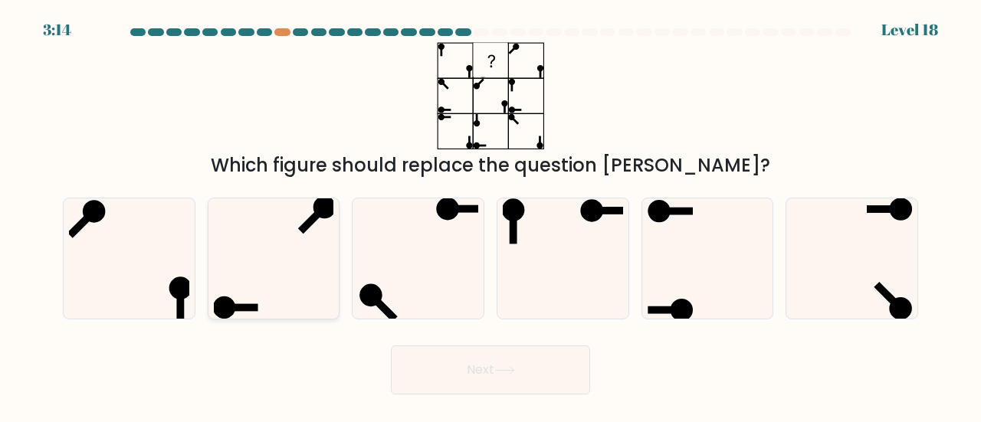
click at [321, 231] on icon at bounding box center [274, 259] width 120 height 120
click at [491, 215] on input "b." at bounding box center [491, 214] width 1 height 4
radio input "true"
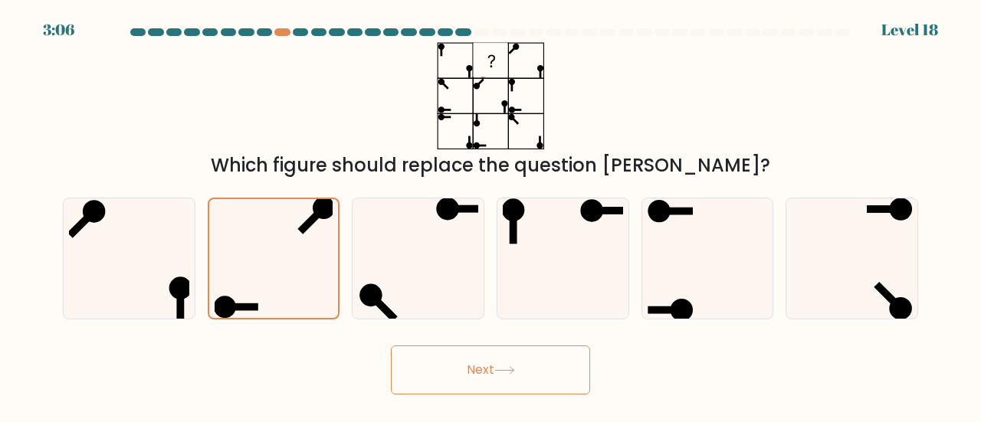
click at [454, 354] on button "Next" at bounding box center [490, 370] width 199 height 49
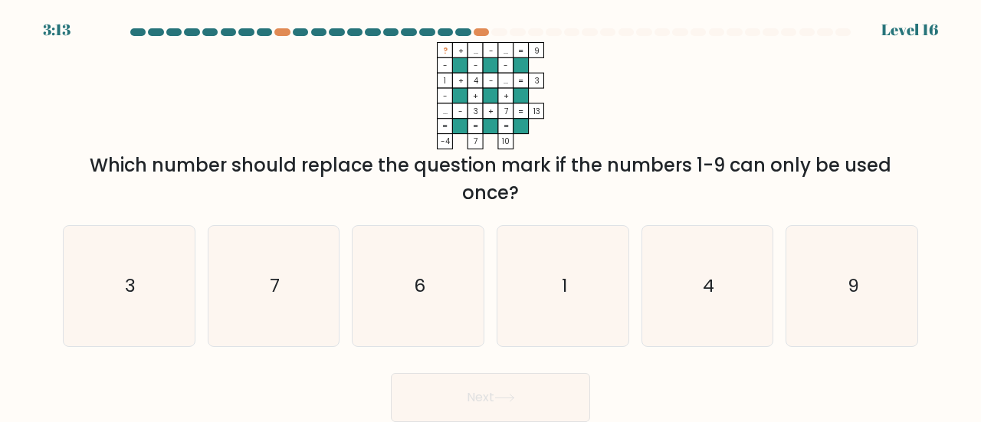
click at [478, 48] on tspan "..." at bounding box center [476, 51] width 5 height 12
click at [501, 82] on rect at bounding box center [505, 80] width 15 height 15
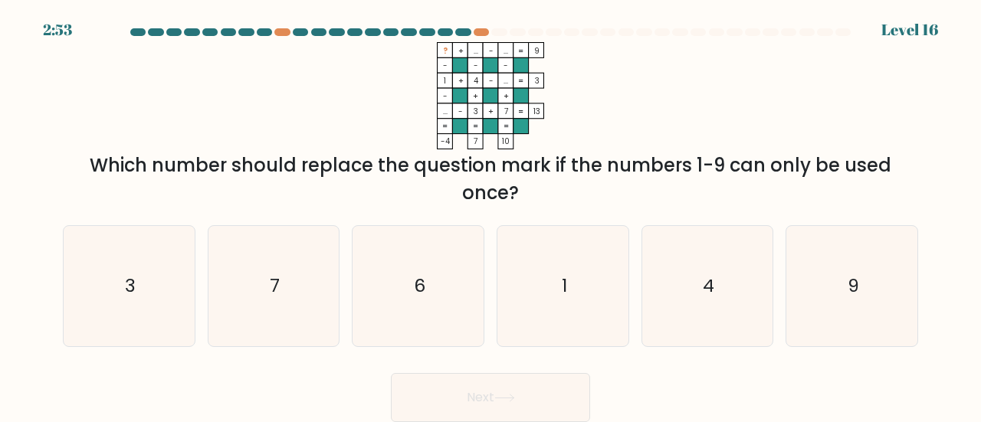
click at [504, 79] on tspan "..." at bounding box center [506, 81] width 5 height 12
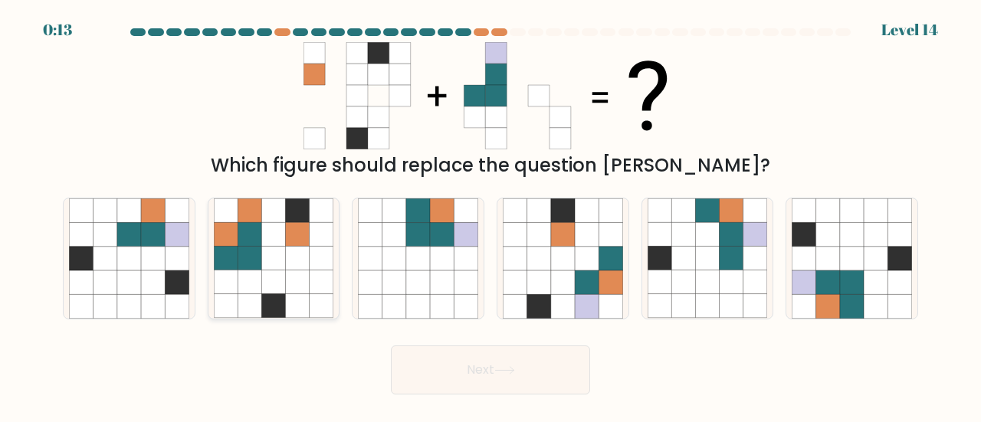
click at [257, 246] on icon at bounding box center [250, 235] width 24 height 24
click at [491, 215] on input "b." at bounding box center [491, 214] width 1 height 4
radio input "true"
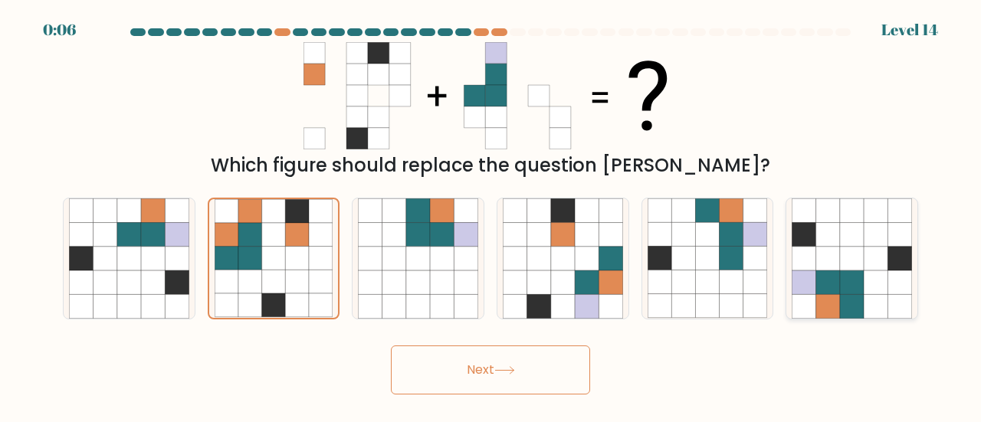
click at [833, 265] on icon at bounding box center [829, 259] width 24 height 24
click at [491, 215] on input "f." at bounding box center [491, 214] width 1 height 4
radio input "true"
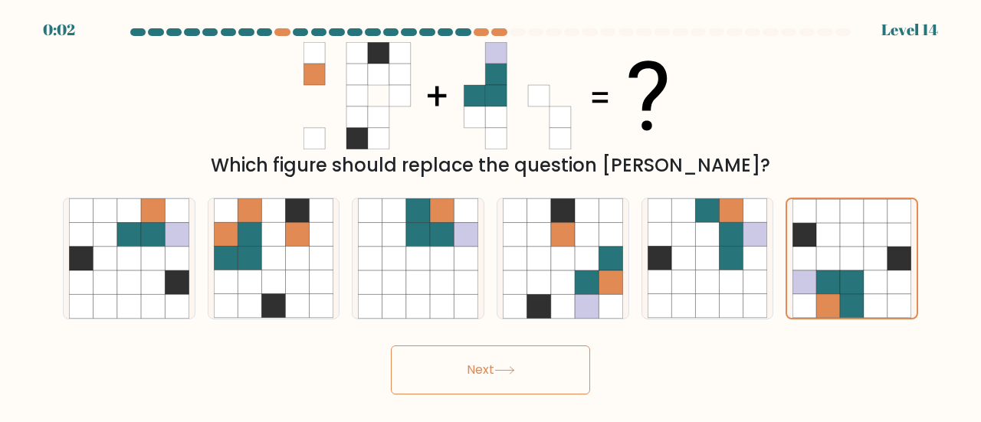
click at [514, 372] on icon at bounding box center [504, 370] width 18 height 7
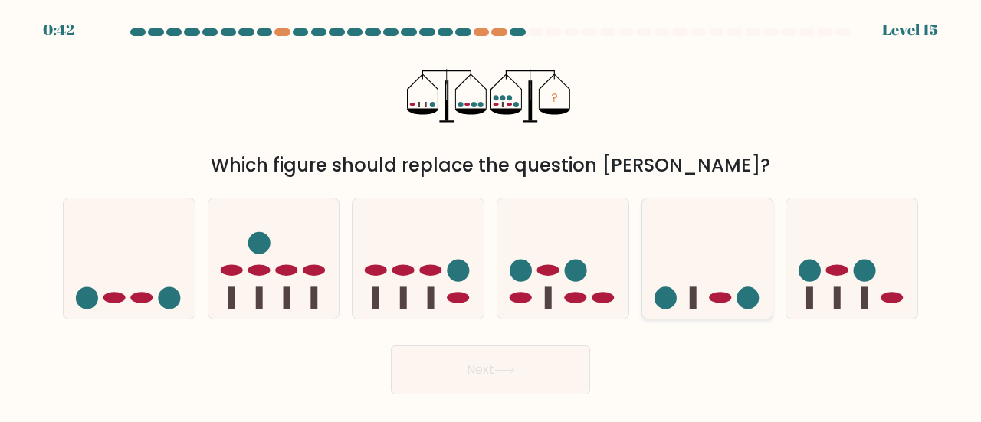
click at [734, 263] on icon at bounding box center [707, 259] width 131 height 108
click at [491, 215] on input "e." at bounding box center [491, 214] width 1 height 4
radio input "true"
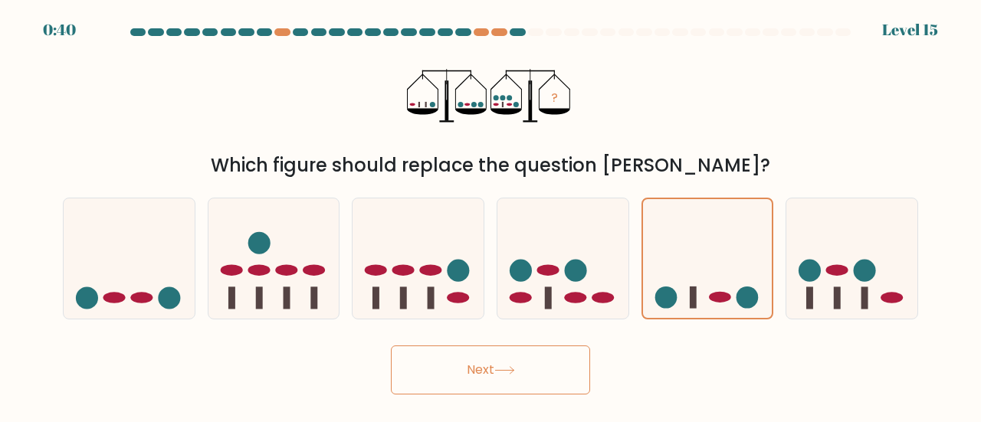
click at [507, 377] on button "Next" at bounding box center [490, 370] width 199 height 49
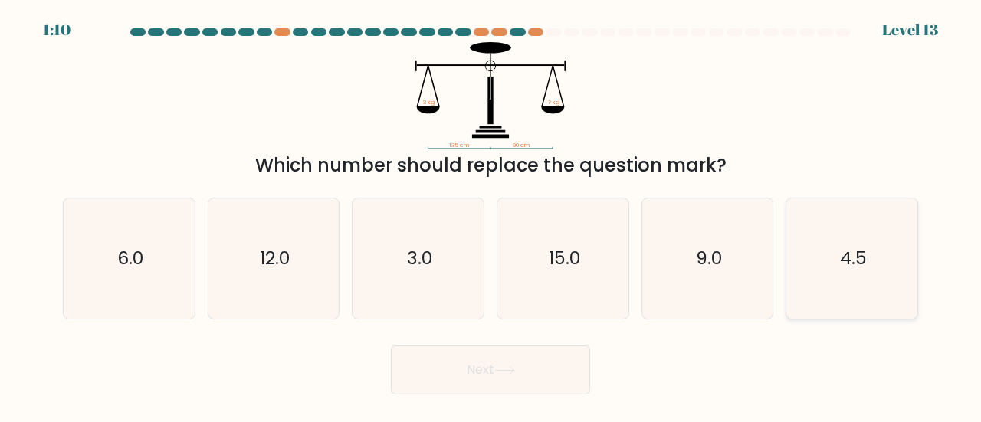
click at [869, 251] on icon "4.5" at bounding box center [852, 259] width 120 height 120
click at [491, 215] on input "f. 4.5" at bounding box center [491, 214] width 1 height 4
radio input "true"
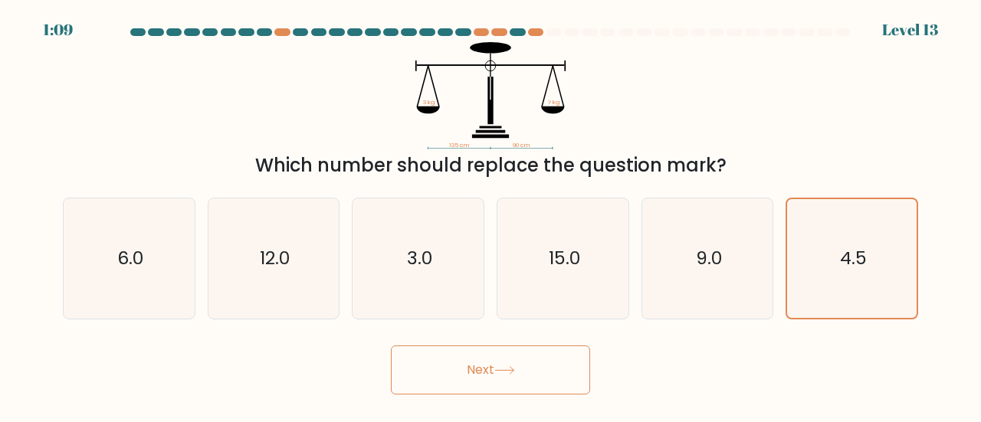
click at [520, 366] on button "Next" at bounding box center [490, 370] width 199 height 49
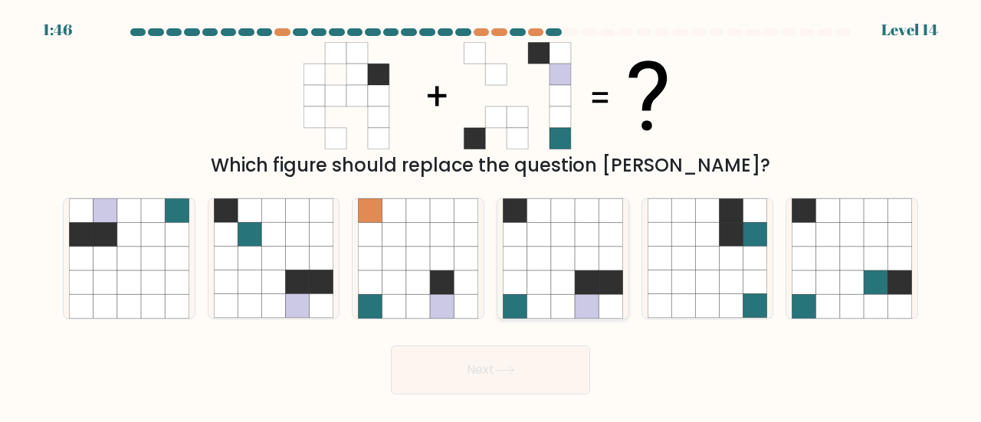
click at [540, 254] on icon at bounding box center [539, 259] width 24 height 24
click at [491, 215] on input "d." at bounding box center [491, 214] width 1 height 4
radio input "true"
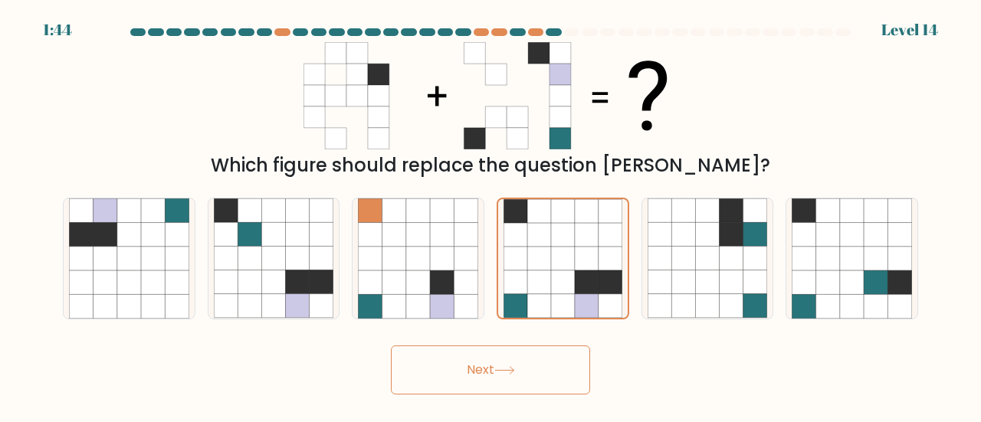
click at [542, 365] on button "Next" at bounding box center [490, 370] width 199 height 49
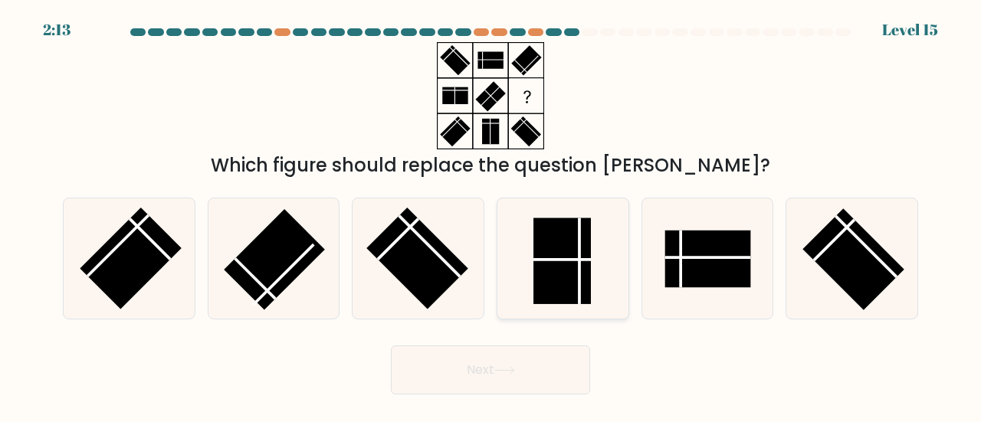
click at [573, 230] on rect at bounding box center [563, 262] width 58 height 86
click at [491, 215] on input "d." at bounding box center [491, 214] width 1 height 4
radio input "true"
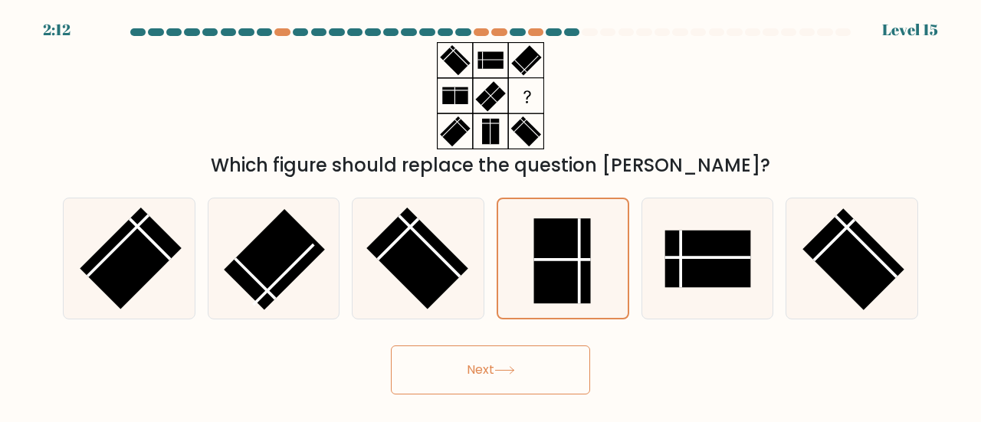
click at [511, 380] on button "Next" at bounding box center [490, 370] width 199 height 49
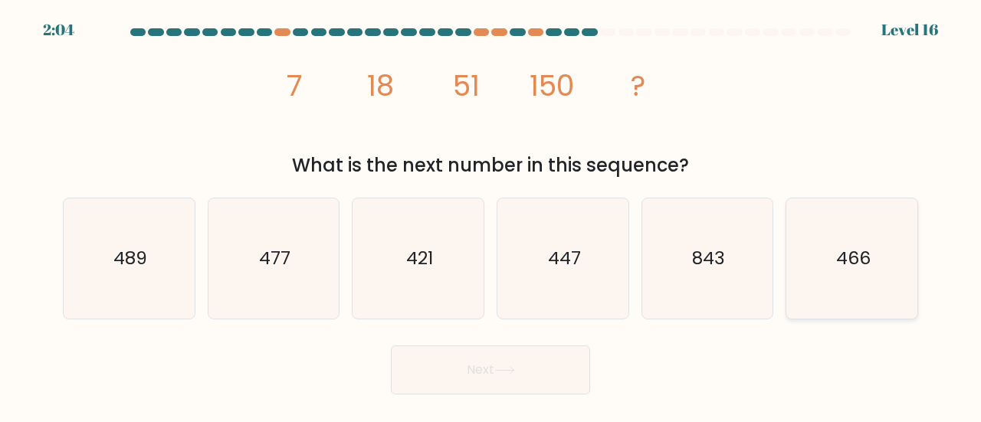
click at [832, 245] on icon "466" at bounding box center [852, 259] width 120 height 120
click at [491, 215] on input "f. 466" at bounding box center [491, 214] width 1 height 4
radio input "true"
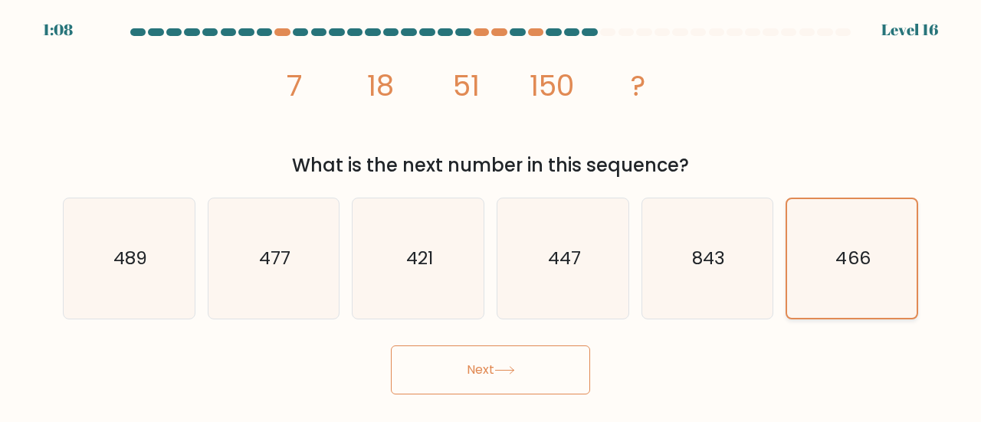
click at [811, 271] on icon "466" at bounding box center [852, 258] width 119 height 119
click at [491, 215] on input "f. 466" at bounding box center [491, 214] width 1 height 4
click at [412, 284] on icon "421" at bounding box center [418, 259] width 120 height 120
click at [491, 215] on input "c. 421" at bounding box center [491, 214] width 1 height 4
radio input "true"
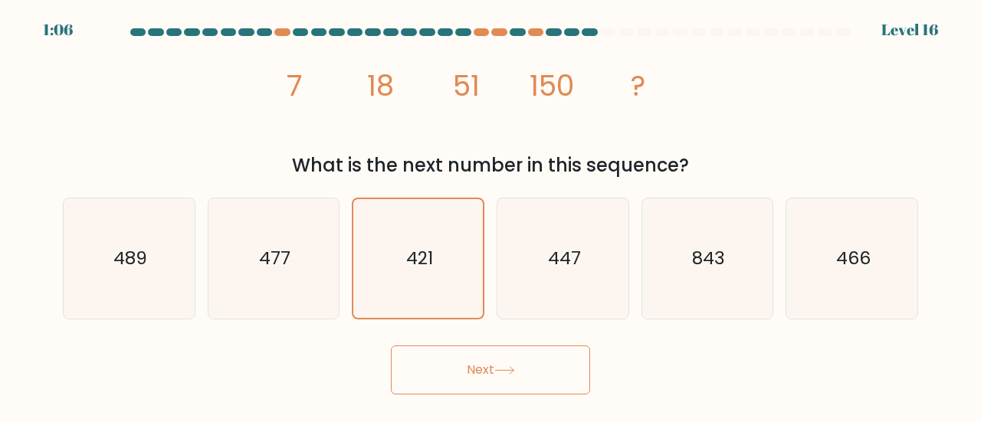
click at [438, 366] on button "Next" at bounding box center [490, 370] width 199 height 49
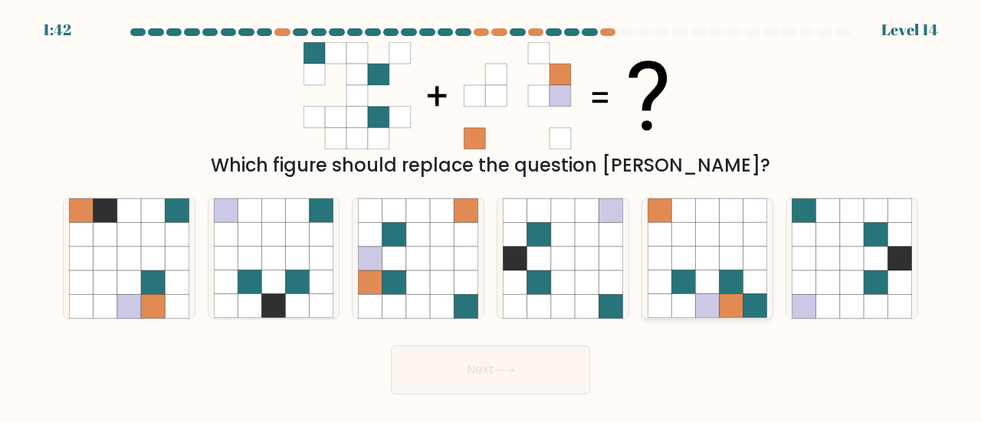
click at [702, 285] on icon at bounding box center [707, 283] width 24 height 24
click at [491, 215] on input "e." at bounding box center [491, 214] width 1 height 4
radio input "true"
click at [393, 268] on icon at bounding box center [395, 259] width 24 height 24
click at [491, 215] on input "c." at bounding box center [491, 214] width 1 height 4
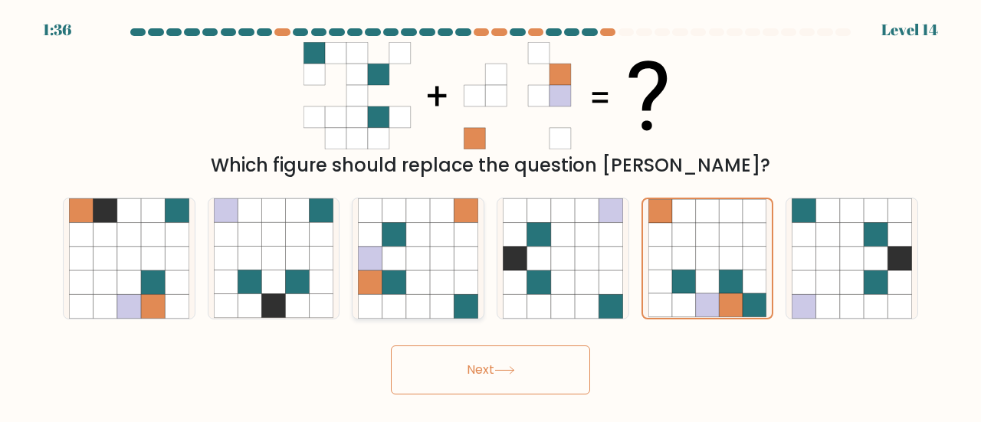
radio input "true"
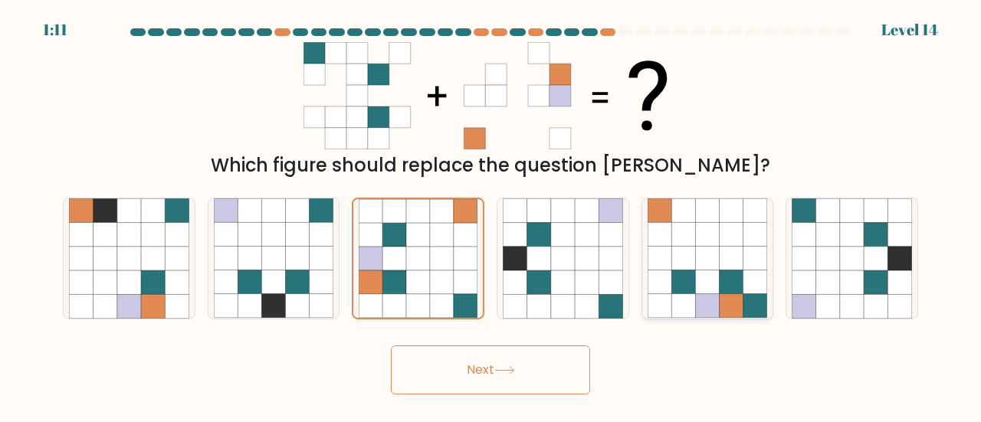
click at [700, 248] on icon at bounding box center [707, 259] width 24 height 24
click at [491, 215] on input "e." at bounding box center [491, 214] width 1 height 4
radio input "true"
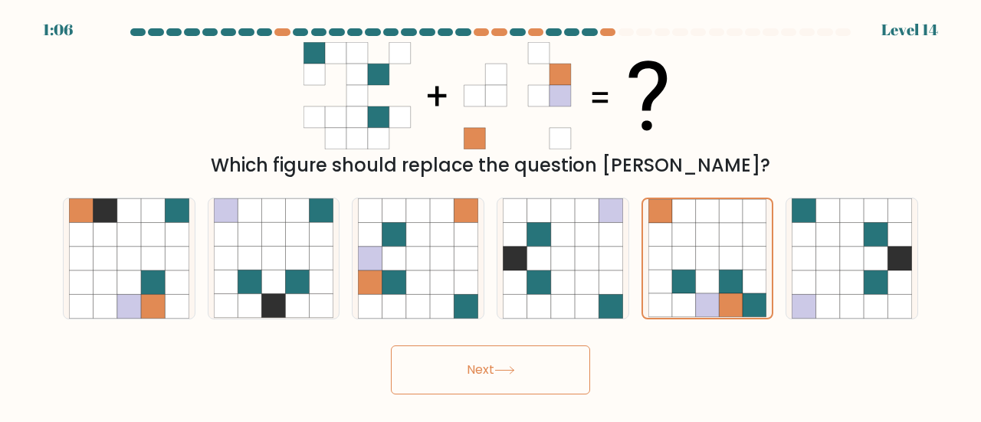
click at [512, 363] on button "Next" at bounding box center [490, 370] width 199 height 49
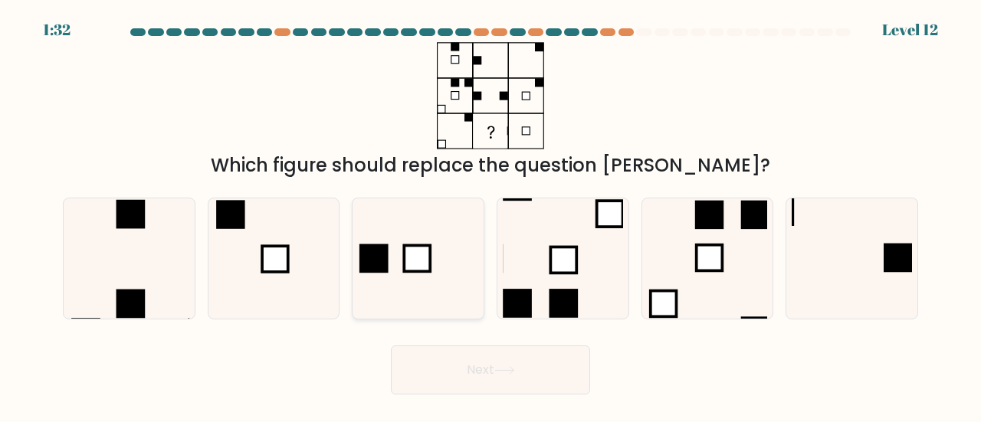
click at [418, 237] on icon at bounding box center [418, 259] width 120 height 120
click at [491, 215] on input "c." at bounding box center [491, 214] width 1 height 4
radio input "true"
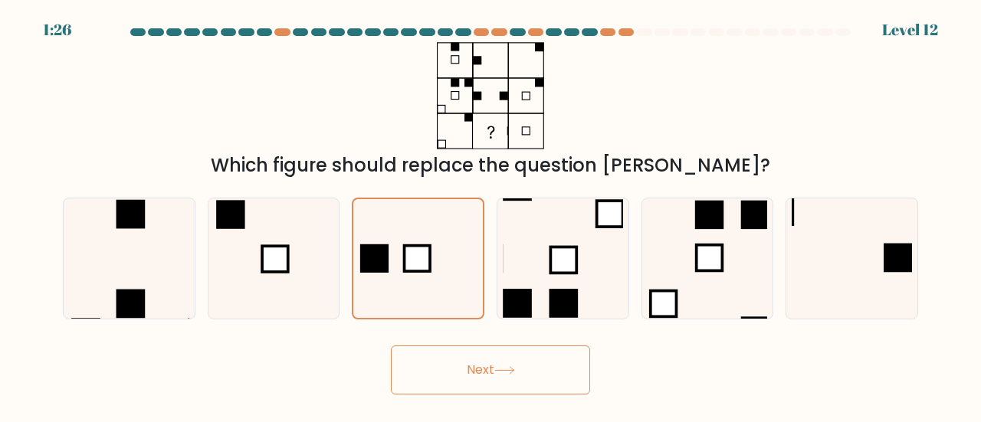
click at [543, 349] on button "Next" at bounding box center [490, 370] width 199 height 49
click at [541, 350] on button "Next" at bounding box center [490, 370] width 199 height 49
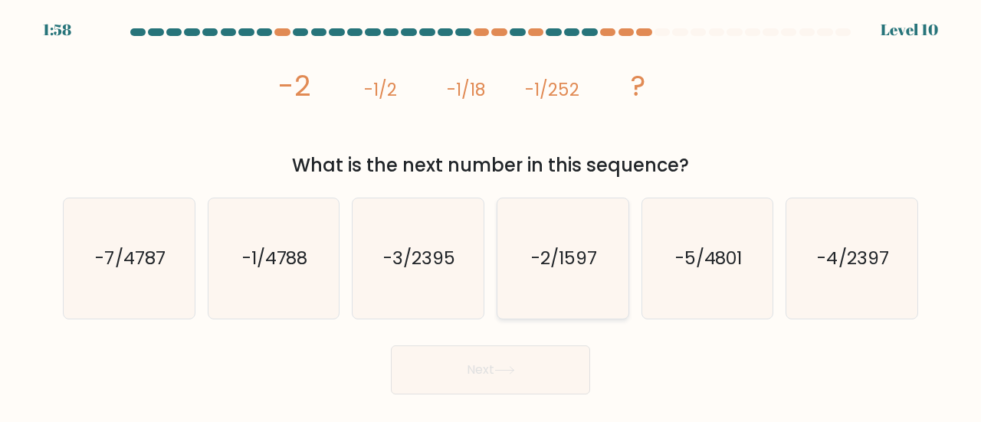
click at [551, 234] on icon "-2/1597" at bounding box center [563, 259] width 120 height 120
click at [491, 215] on input "d. -2/1597" at bounding box center [491, 214] width 1 height 4
radio input "true"
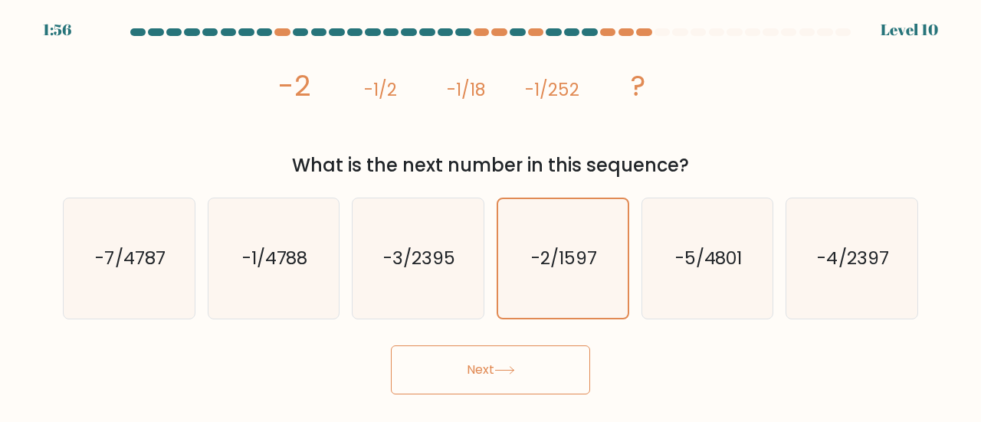
click at [527, 376] on button "Next" at bounding box center [490, 370] width 199 height 49
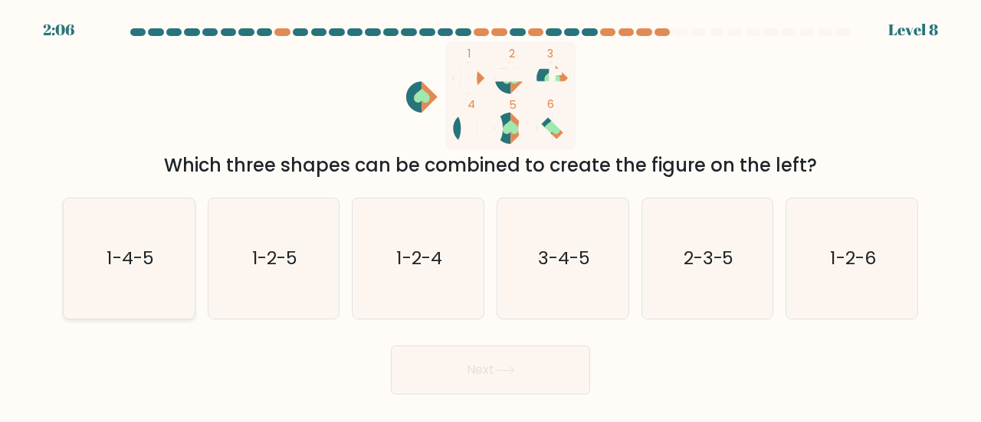
click at [174, 248] on icon "1-4-5" at bounding box center [129, 259] width 120 height 120
click at [491, 215] on input "a. 1-4-5" at bounding box center [491, 214] width 1 height 4
radio input "true"
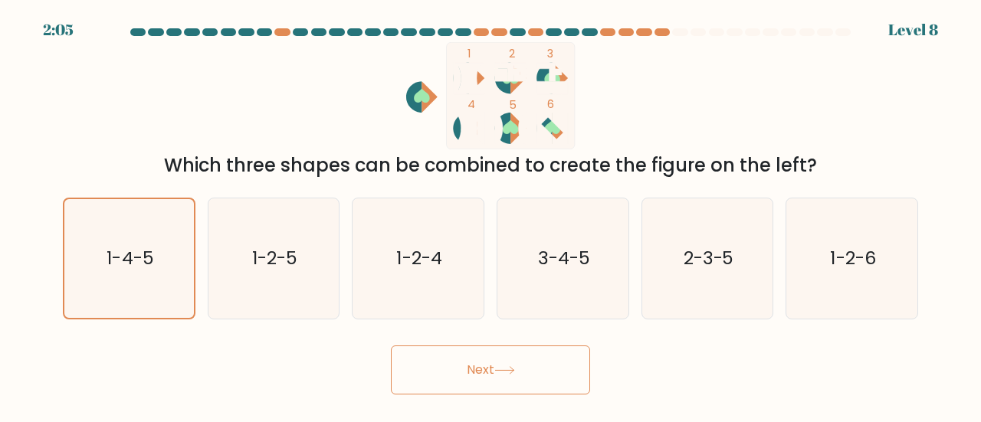
click at [489, 369] on button "Next" at bounding box center [490, 370] width 199 height 49
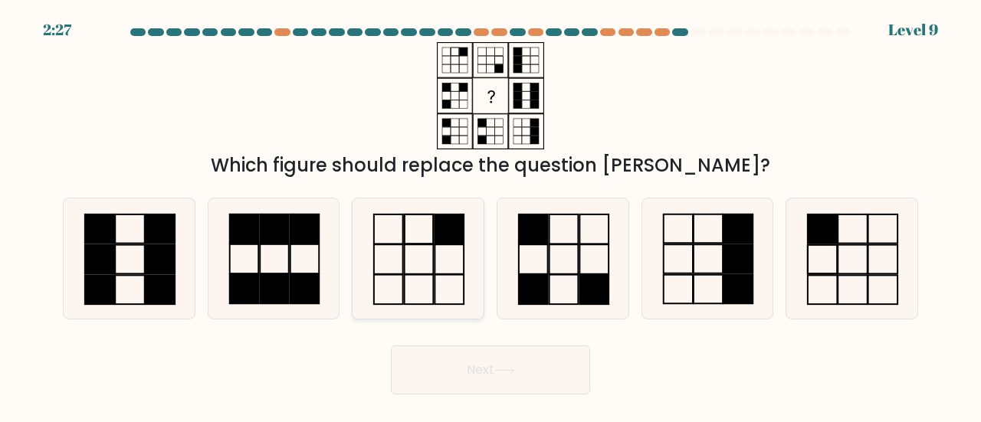
click at [417, 240] on icon at bounding box center [418, 259] width 120 height 120
click at [491, 215] on input "c." at bounding box center [491, 214] width 1 height 4
radio input "true"
click at [866, 251] on icon at bounding box center [852, 259] width 120 height 120
click at [491, 215] on input "f." at bounding box center [491, 214] width 1 height 4
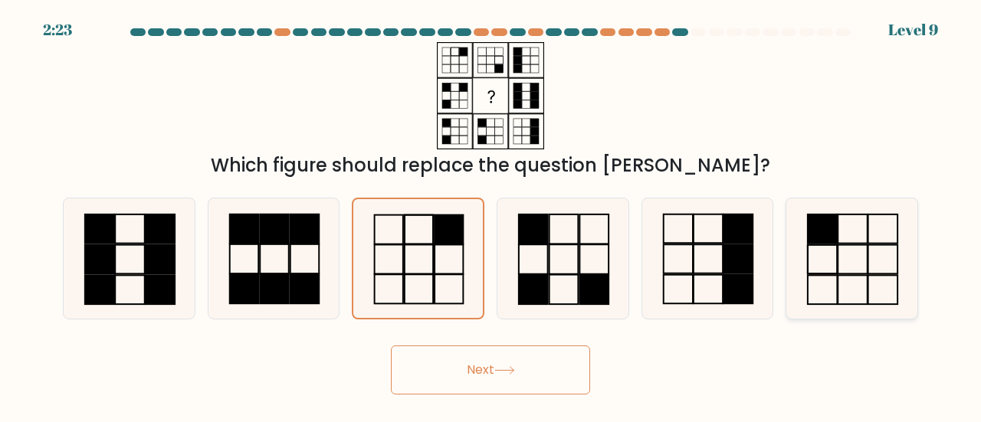
radio input "true"
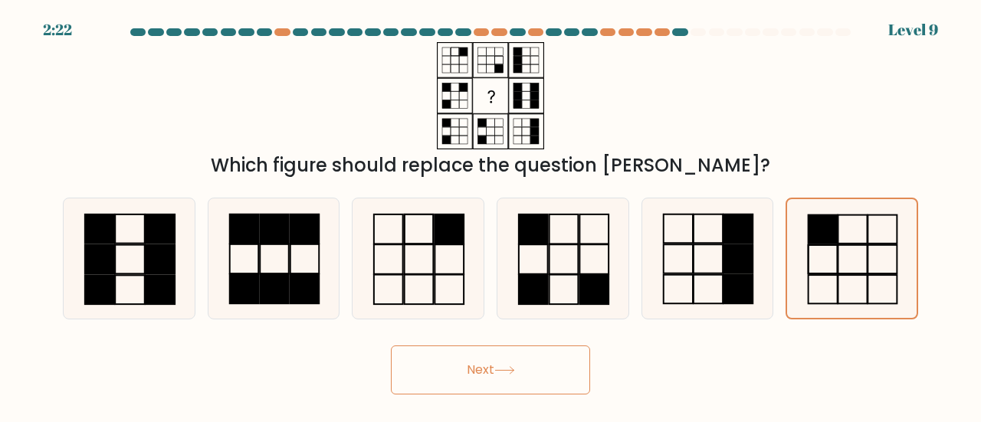
click at [518, 360] on button "Next" at bounding box center [490, 370] width 199 height 49
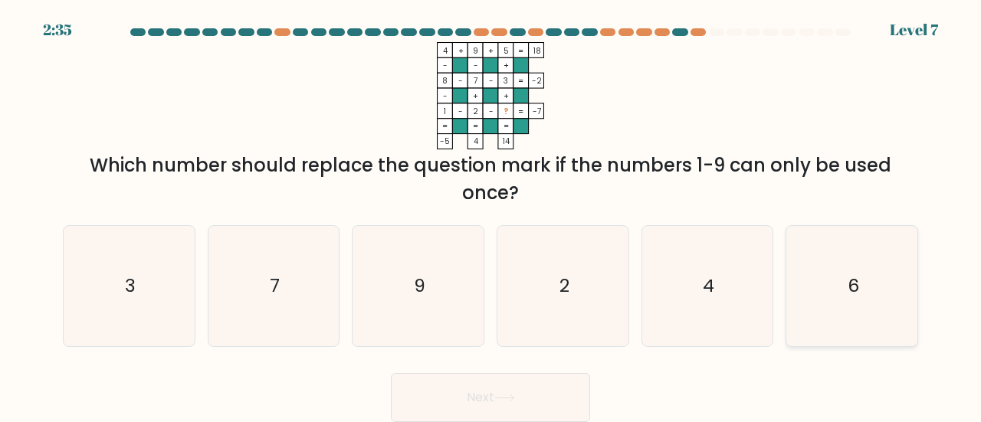
click at [871, 272] on icon "6" at bounding box center [852, 286] width 120 height 120
click at [491, 215] on input "f. 6" at bounding box center [491, 214] width 1 height 4
radio input "true"
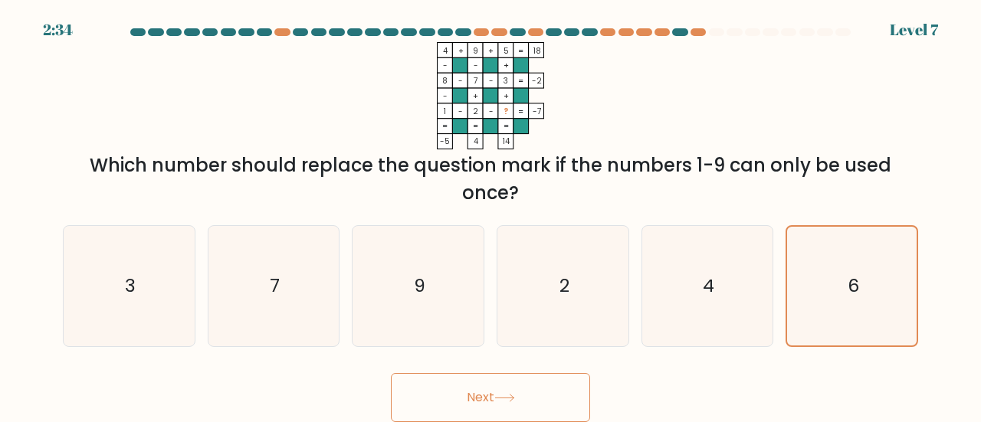
click at [517, 383] on button "Next" at bounding box center [490, 397] width 199 height 49
click at [475, 392] on button "Next" at bounding box center [490, 397] width 199 height 49
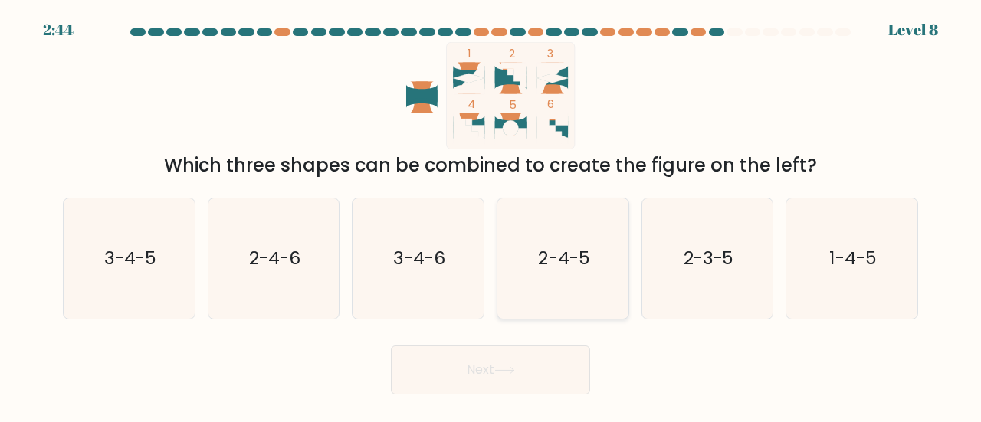
click at [535, 225] on icon "2-4-5" at bounding box center [563, 259] width 120 height 120
click at [491, 215] on input "d. 2-4-5" at bounding box center [491, 214] width 1 height 4
radio input "true"
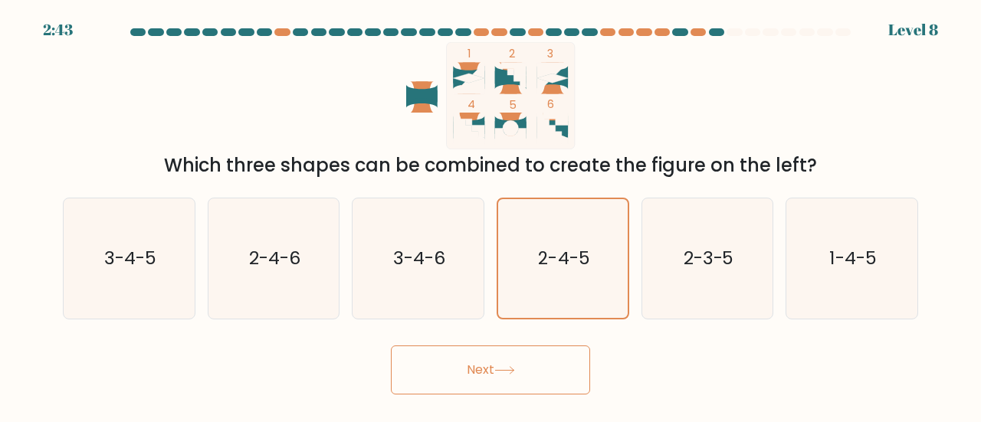
click at [531, 385] on button "Next" at bounding box center [490, 370] width 199 height 49
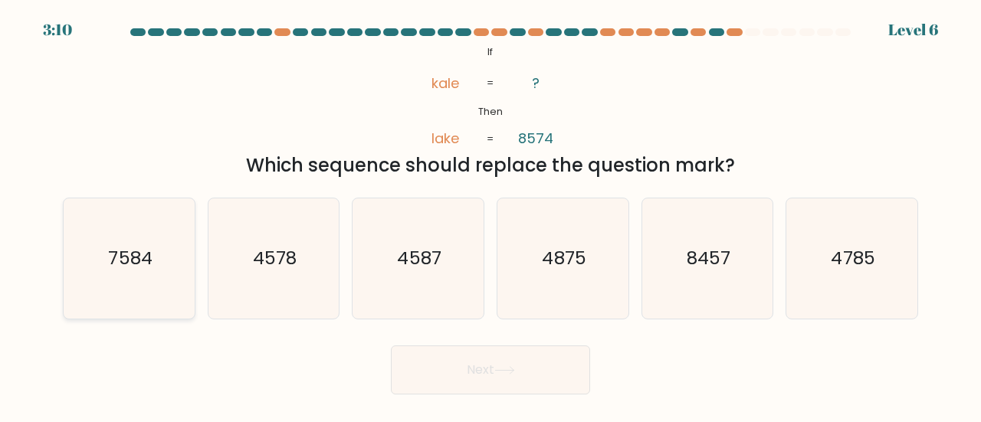
click at [118, 217] on icon "7584" at bounding box center [129, 259] width 120 height 120
click at [491, 215] on input "a. 7584" at bounding box center [491, 214] width 1 height 4
radio input "true"
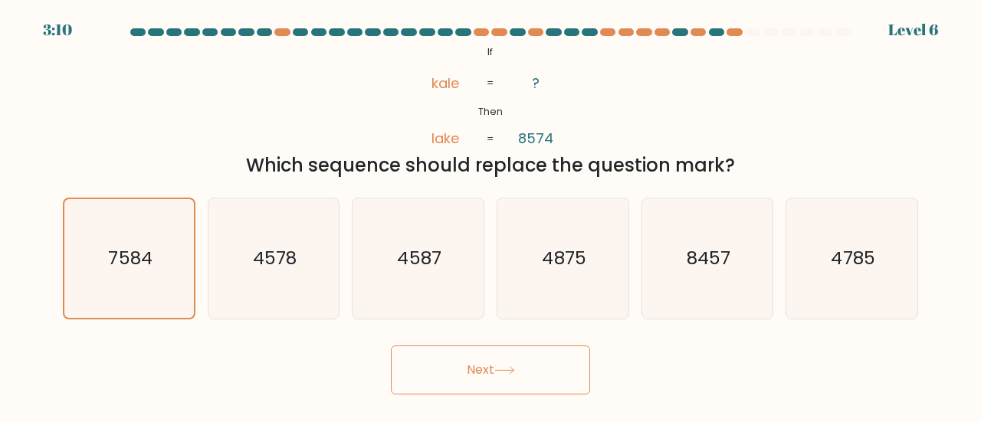
click at [454, 370] on button "Next" at bounding box center [490, 370] width 199 height 49
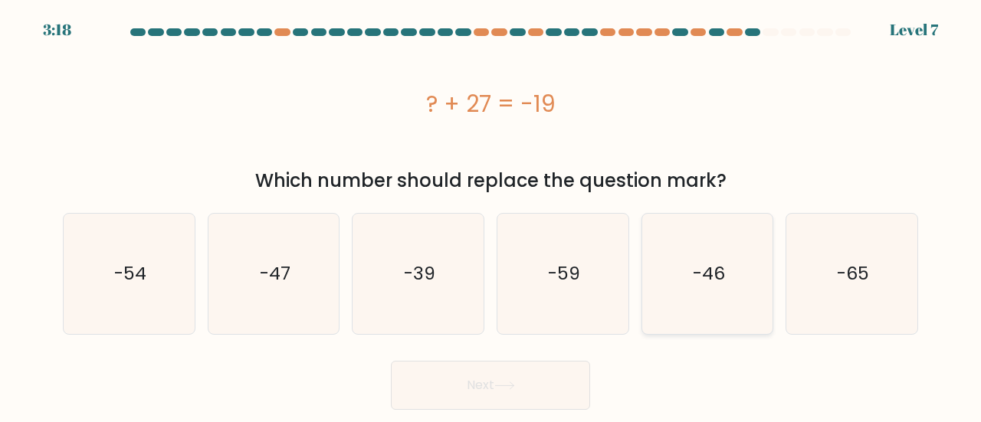
click at [719, 265] on text "-46" at bounding box center [709, 273] width 32 height 25
click at [491, 215] on input "e. -46" at bounding box center [491, 214] width 1 height 4
radio input "true"
click at [524, 385] on button "Next" at bounding box center [490, 385] width 199 height 49
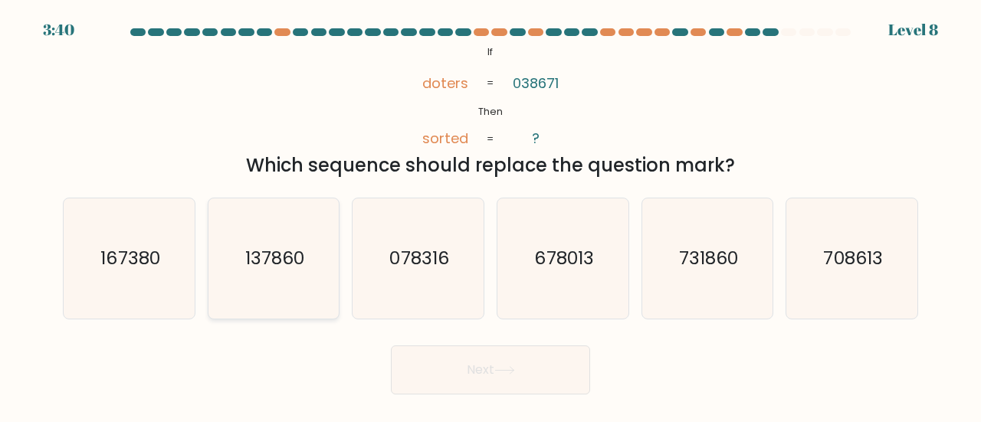
click at [284, 245] on icon "137860" at bounding box center [274, 259] width 120 height 120
click at [491, 215] on input "b. 137860" at bounding box center [491, 214] width 1 height 4
radio input "true"
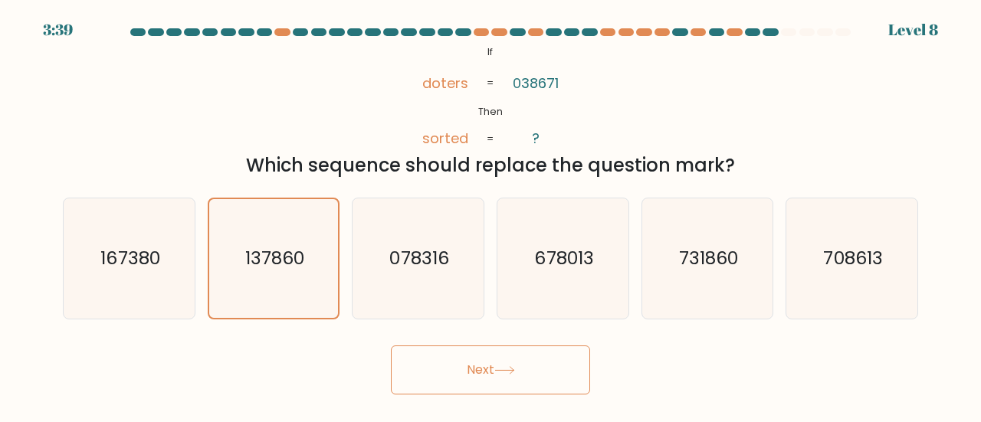
click at [478, 358] on button "Next" at bounding box center [490, 370] width 199 height 49
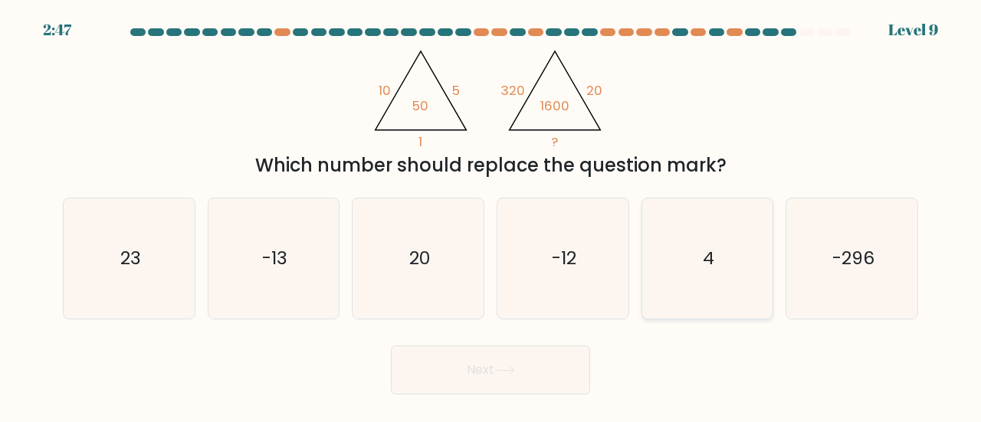
click at [694, 288] on icon "4" at bounding box center [708, 259] width 120 height 120
click at [491, 215] on input "e. 4" at bounding box center [491, 214] width 1 height 4
radio input "true"
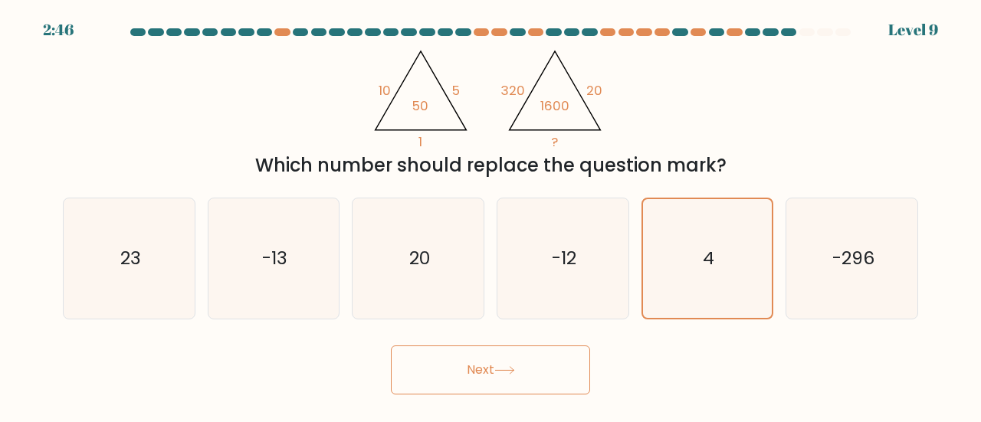
click at [489, 371] on button "Next" at bounding box center [490, 370] width 199 height 49
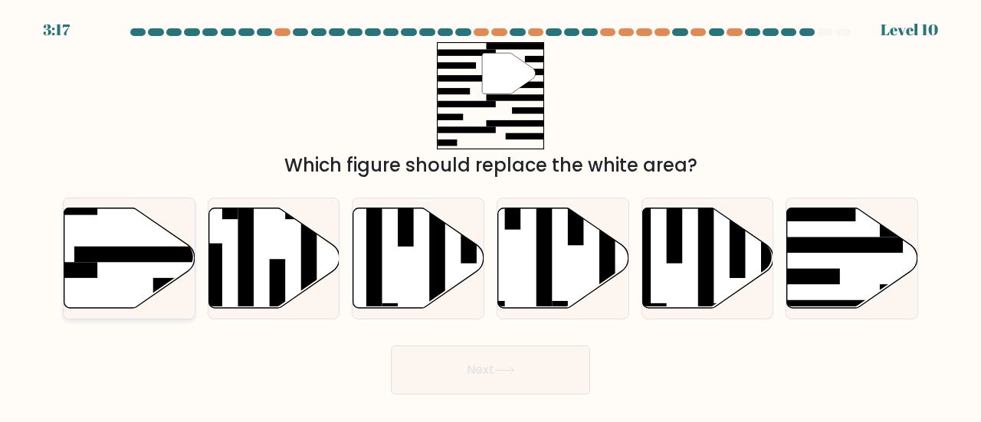
click at [148, 257] on rect at bounding box center [145, 255] width 143 height 16
click at [491, 215] on input "a." at bounding box center [491, 214] width 1 height 4
radio input "true"
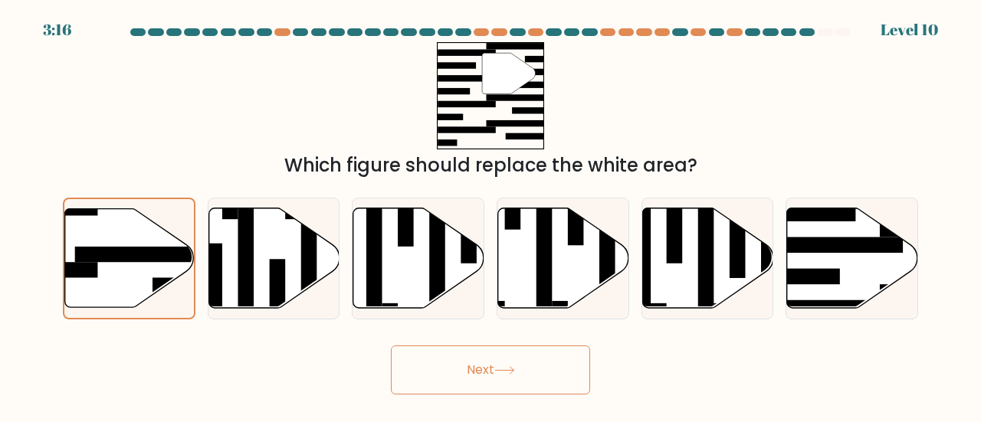
click at [478, 374] on button "Next" at bounding box center [490, 370] width 199 height 49
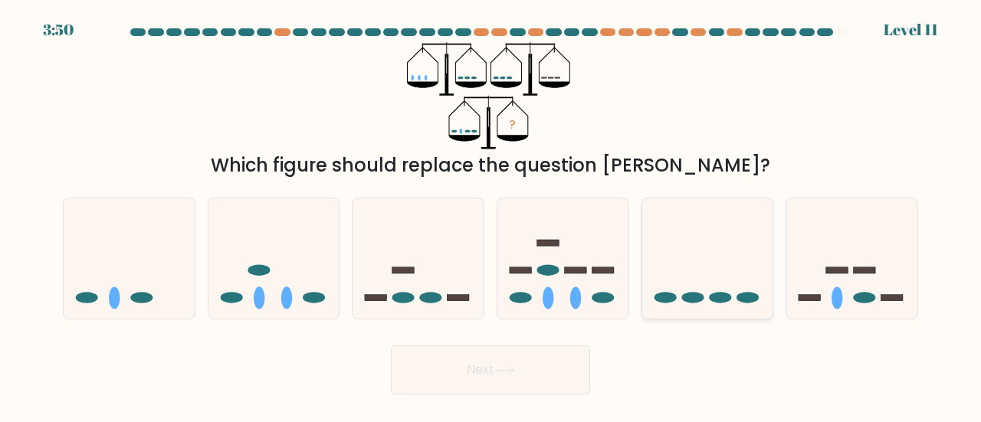
click at [708, 278] on icon at bounding box center [707, 259] width 131 height 108
click at [491, 215] on input "e." at bounding box center [491, 214] width 1 height 4
radio input "true"
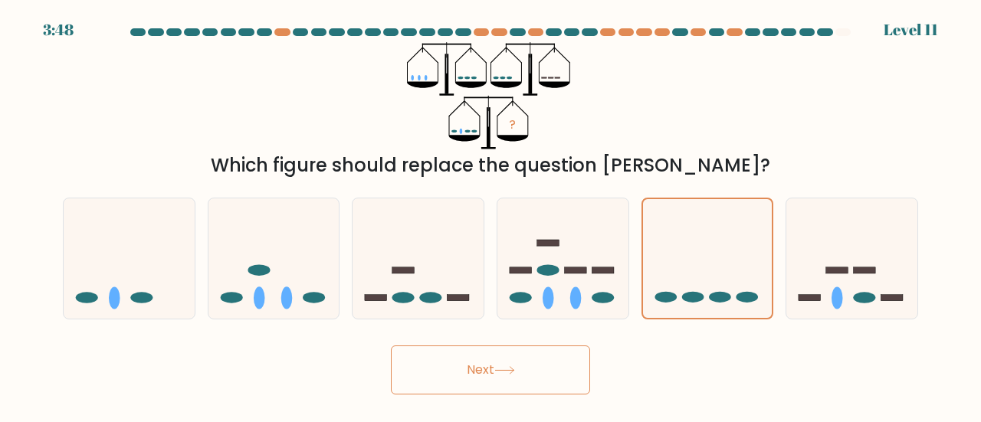
click at [543, 369] on button "Next" at bounding box center [490, 370] width 199 height 49
